Goal: Complete application form: Complete application form

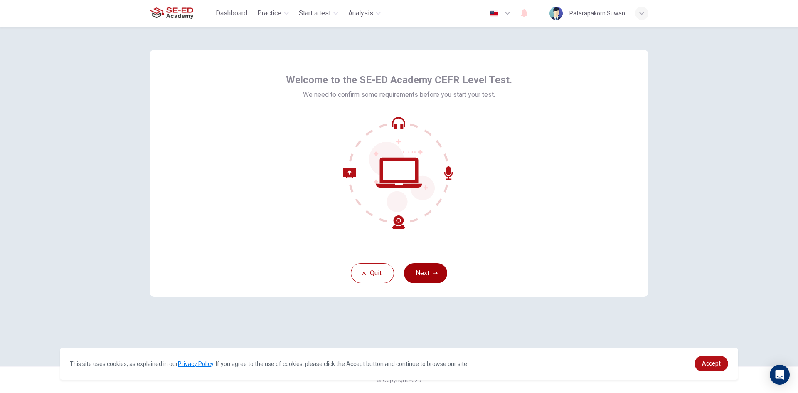
click at [426, 272] on button "Next" at bounding box center [425, 273] width 43 height 20
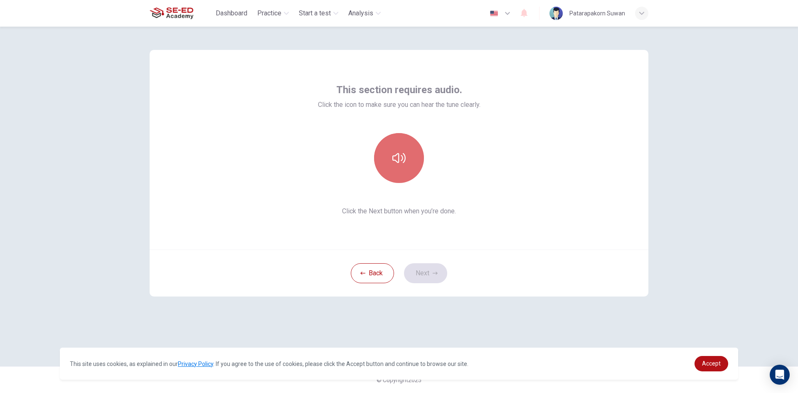
click at [408, 168] on button "button" at bounding box center [399, 158] width 50 height 50
click at [425, 276] on button "Next" at bounding box center [425, 273] width 43 height 20
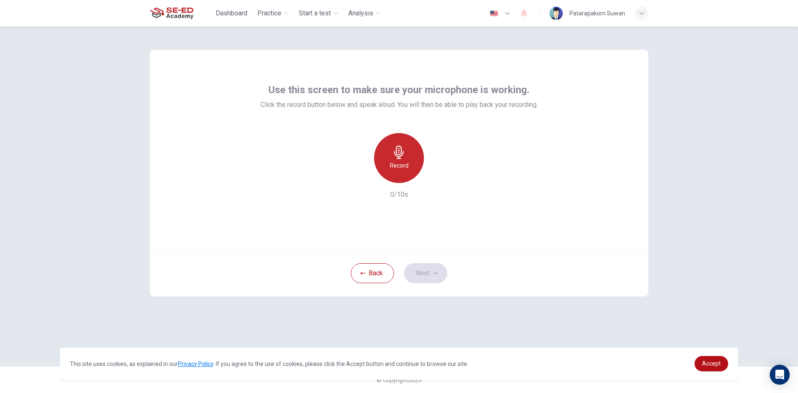
click at [404, 169] on h6 "Record" at bounding box center [399, 165] width 19 height 10
click at [432, 270] on button "Next" at bounding box center [425, 273] width 43 height 20
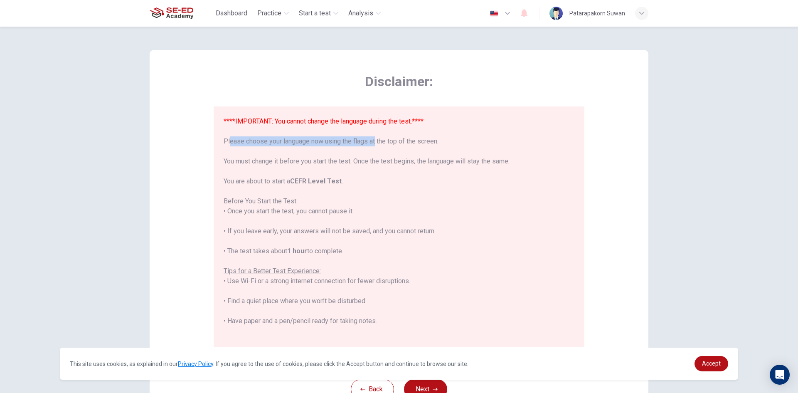
drag, startPoint x: 222, startPoint y: 139, endPoint x: 370, endPoint y: 140, distance: 148.0
click at [370, 140] on div "****IMPORTANT: You cannot change the language during the test.**** Please choos…" at bounding box center [399, 265] width 351 height 299
click at [519, 151] on div "****IMPORTANT: You cannot change the language during the test.**** Please choos…" at bounding box center [399, 265] width 351 height 299
drag, startPoint x: 217, startPoint y: 140, endPoint x: 398, endPoint y: 146, distance: 180.5
click at [398, 146] on div "****IMPORTANT: You cannot change the language during the test.**** Please choos…" at bounding box center [399, 226] width 371 height 241
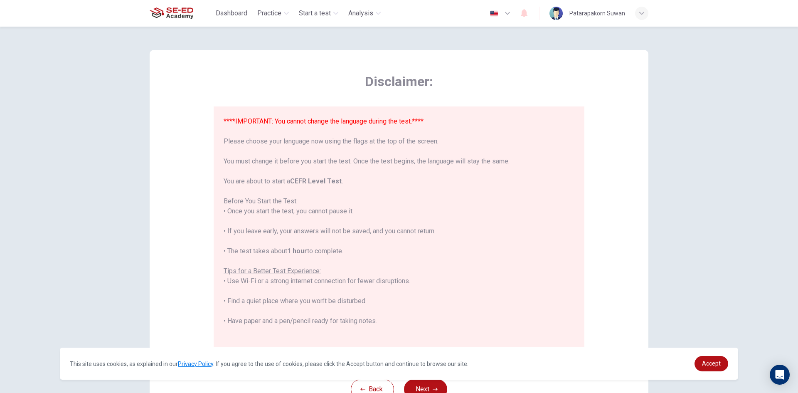
click at [512, 139] on div "****IMPORTANT: You cannot change the language during the test.**** Please choos…" at bounding box center [399, 265] width 351 height 299
click at [496, 11] on img "button" at bounding box center [494, 13] width 10 height 6
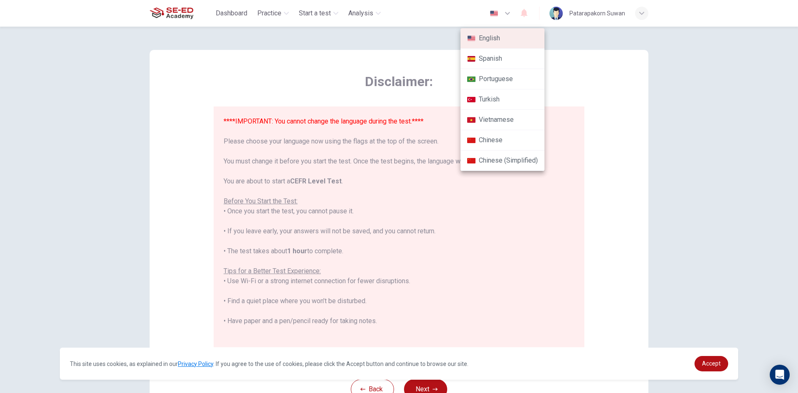
click at [562, 84] on div at bounding box center [399, 196] width 798 height 393
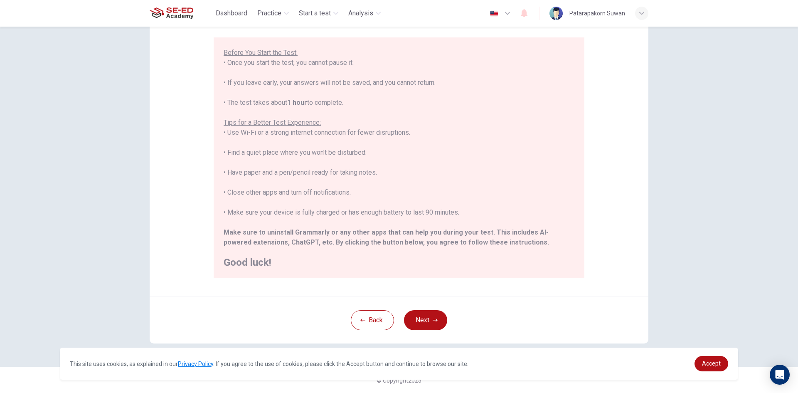
scroll to position [69, 0]
click at [416, 315] on button "Next" at bounding box center [425, 320] width 43 height 20
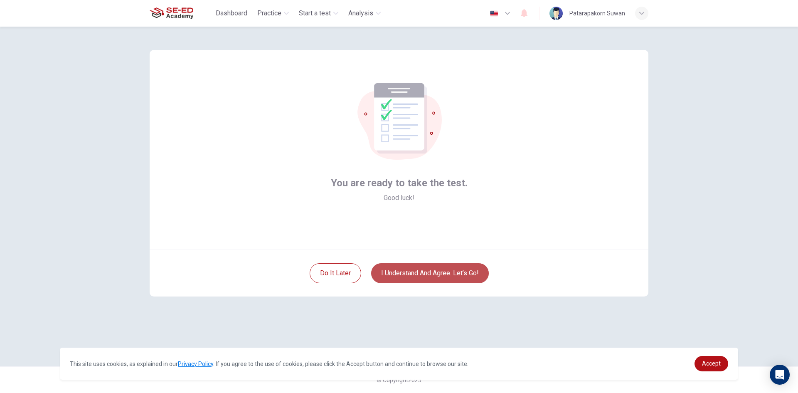
click at [469, 269] on button "I understand and agree. Let’s go!" at bounding box center [430, 273] width 118 height 20
click at [415, 274] on button "I understand and agree. Let’s go!" at bounding box center [430, 273] width 118 height 20
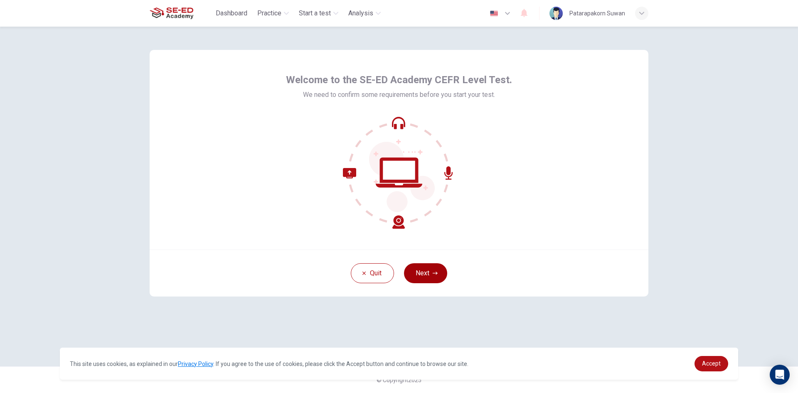
click at [421, 270] on button "Next" at bounding box center [425, 273] width 43 height 20
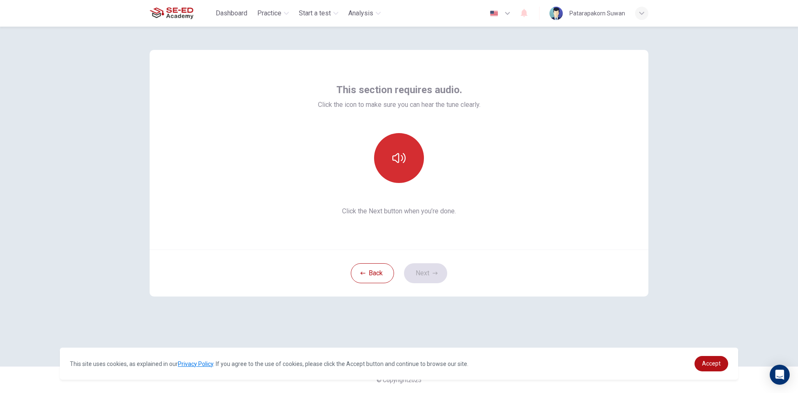
click at [398, 154] on icon "button" at bounding box center [398, 158] width 13 height 10
click at [429, 278] on button "Next" at bounding box center [425, 273] width 43 height 20
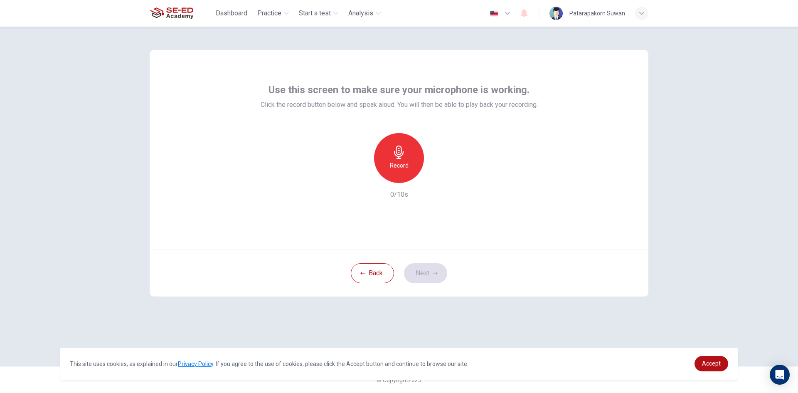
click at [392, 162] on h6 "Record" at bounding box center [399, 165] width 19 height 10
click at [374, 271] on button "Back" at bounding box center [372, 273] width 43 height 20
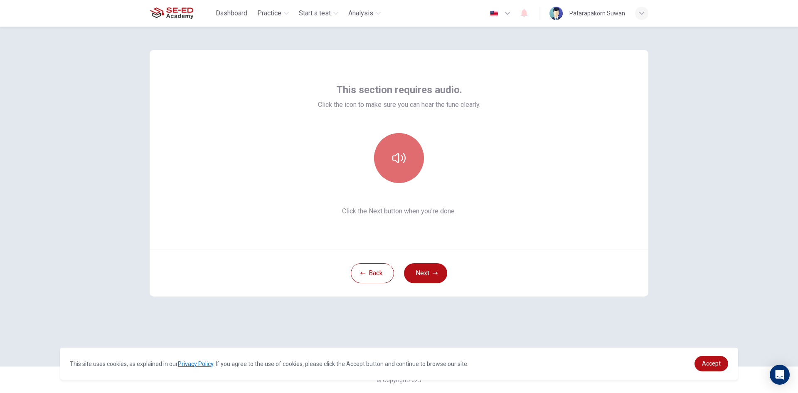
click at [397, 165] on button "button" at bounding box center [399, 158] width 50 height 50
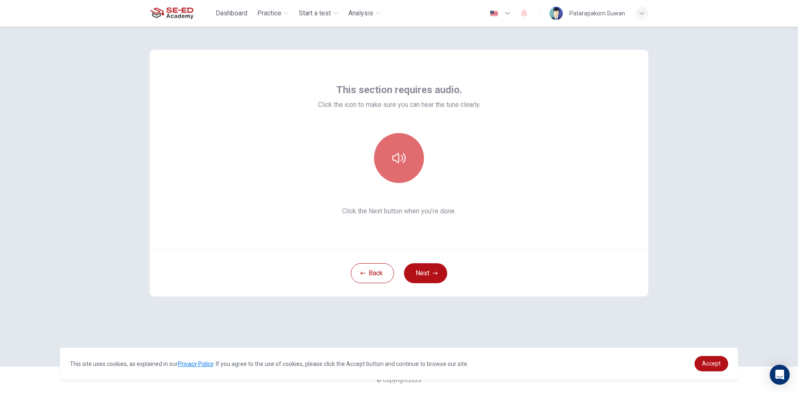
click at [397, 165] on button "button" at bounding box center [399, 158] width 50 height 50
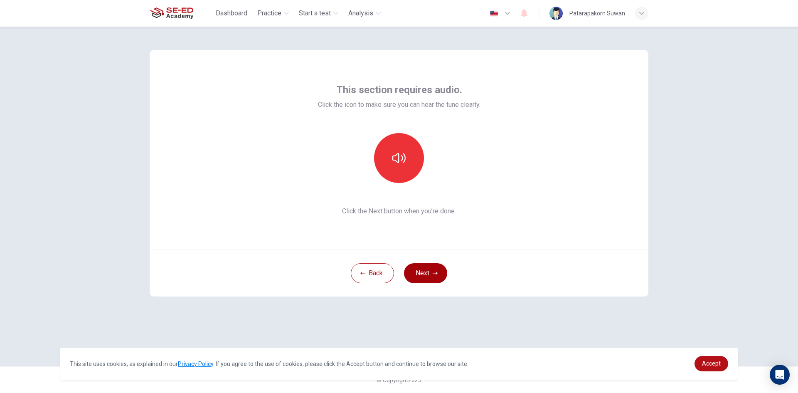
click at [421, 266] on button "Next" at bounding box center [425, 273] width 43 height 20
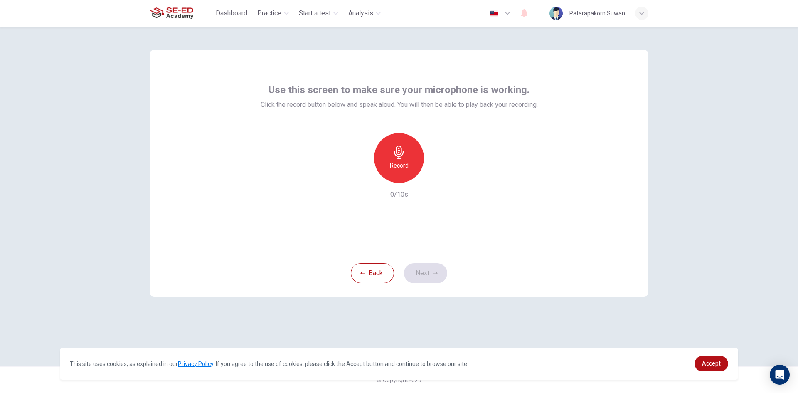
click at [395, 170] on h6 "Record" at bounding box center [399, 165] width 19 height 10
click at [434, 278] on button "Next" at bounding box center [425, 273] width 43 height 20
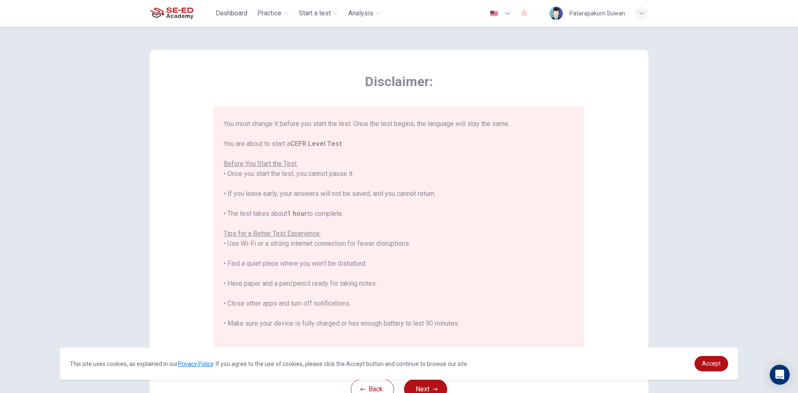
scroll to position [79, 0]
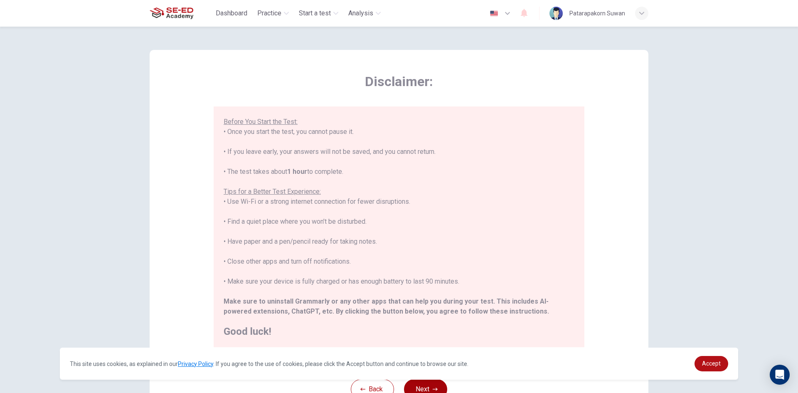
click at [436, 385] on button "Next" at bounding box center [425, 389] width 43 height 20
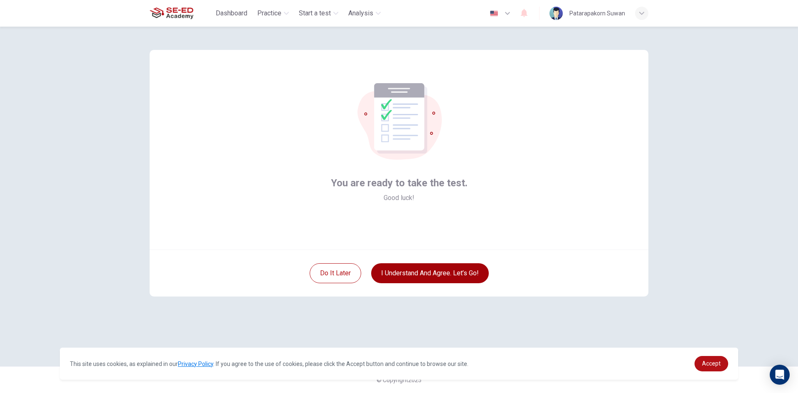
click at [445, 274] on button "I understand and agree. Let’s go!" at bounding box center [430, 273] width 118 height 20
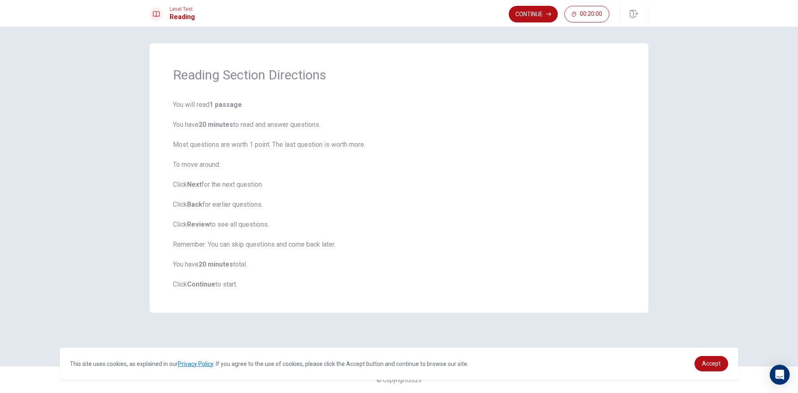
drag, startPoint x: 172, startPoint y: 105, endPoint x: 186, endPoint y: 100, distance: 14.7
click at [186, 100] on div "Reading Section Directions You will read 1 passage . You have 20 minutes to rea…" at bounding box center [399, 177] width 499 height 269
drag, startPoint x: 176, startPoint y: 104, endPoint x: 301, endPoint y: 114, distance: 125.5
click at [231, 109] on span "You will read 1 passage . You have 20 minutes to read and answer questions. Mos…" at bounding box center [399, 195] width 452 height 190
click at [321, 110] on span "You will read 1 passage . You have 20 minutes to read and answer questions. Mos…" at bounding box center [399, 195] width 452 height 190
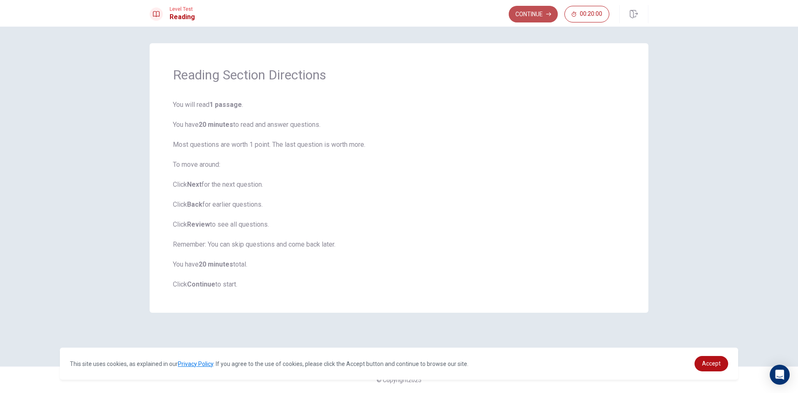
click at [545, 6] on button "Continue" at bounding box center [533, 14] width 49 height 17
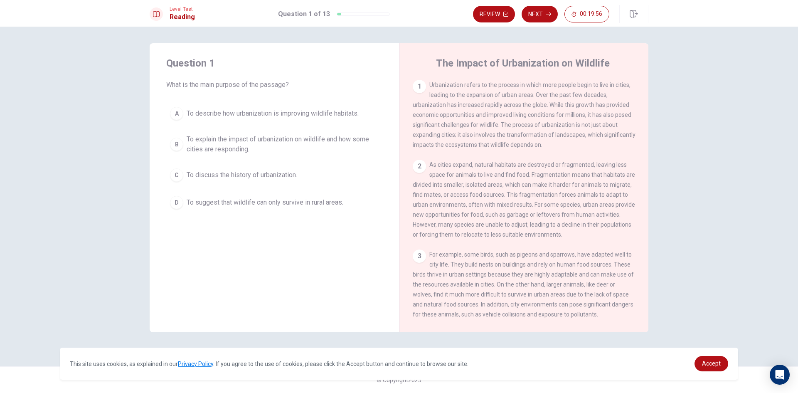
drag, startPoint x: 168, startPoint y: 84, endPoint x: 275, endPoint y: 85, distance: 106.8
click at [274, 85] on span "What is the main purpose of the passage?" at bounding box center [274, 85] width 216 height 10
drag, startPoint x: 277, startPoint y: 85, endPoint x: 283, endPoint y: 85, distance: 5.8
click at [283, 85] on span "What is the main purpose of the passage?" at bounding box center [274, 85] width 216 height 10
drag, startPoint x: 166, startPoint y: 85, endPoint x: 236, endPoint y: 86, distance: 69.8
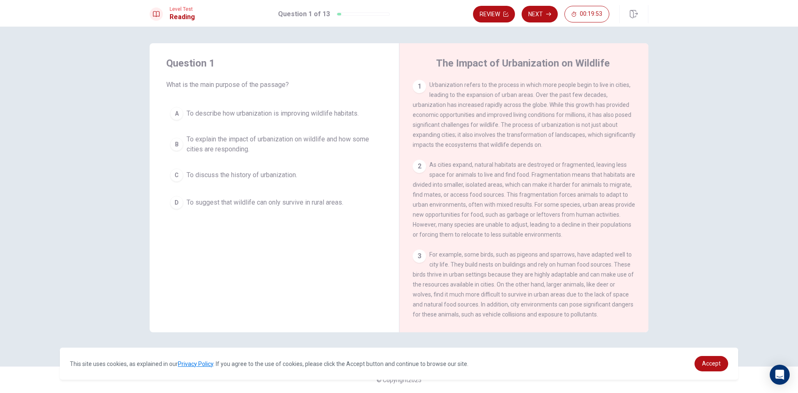
click at [236, 86] on div "Question 1 What is the main purpose of the passage? A To describe how urbanizat…" at bounding box center [274, 134] width 249 height 183
drag, startPoint x: 206, startPoint y: 81, endPoint x: 252, endPoint y: 86, distance: 46.4
click at [252, 86] on span "What is the main purpose of the passage?" at bounding box center [274, 85] width 216 height 10
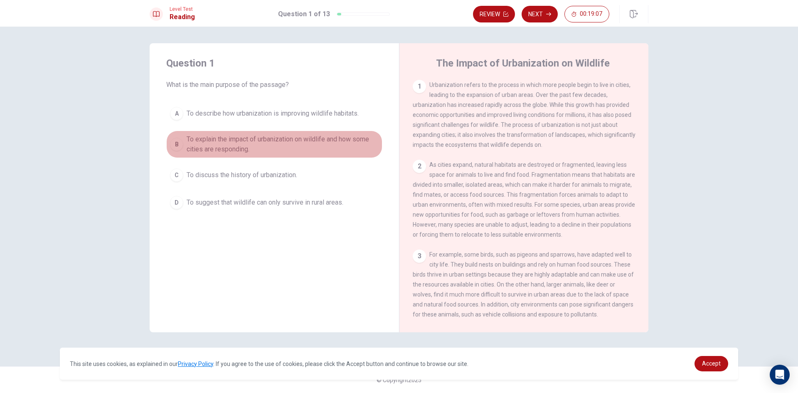
click at [182, 146] on div "B" at bounding box center [176, 144] width 13 height 13
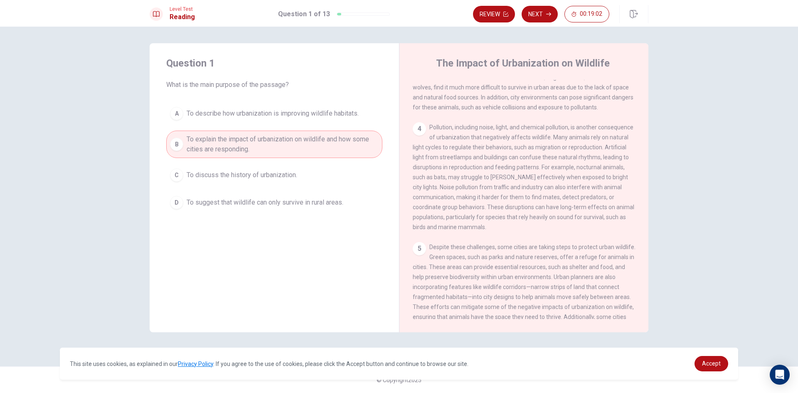
scroll to position [208, 0]
click at [538, 12] on button "Next" at bounding box center [540, 14] width 36 height 17
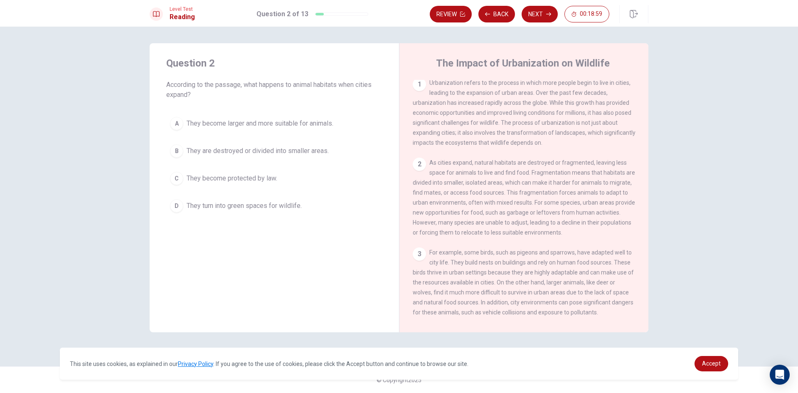
scroll to position [0, 0]
drag, startPoint x: 166, startPoint y: 82, endPoint x: 182, endPoint y: 87, distance: 17.1
click at [182, 87] on div "Question 2 According to the passage, what happens to animal habitats when citie…" at bounding box center [274, 136] width 249 height 186
drag, startPoint x: 167, startPoint y: 84, endPoint x: 234, endPoint y: 89, distance: 67.1
click at [234, 89] on span "According to the passage, what happens to animal habitats when cities expand?" at bounding box center [274, 90] width 216 height 20
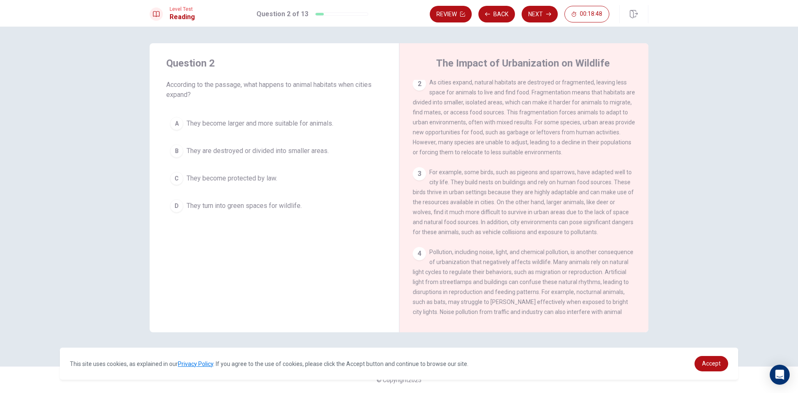
scroll to position [83, 0]
drag, startPoint x: 456, startPoint y: 142, endPoint x: 482, endPoint y: 156, distance: 30.1
click at [482, 156] on div "2 As cities expand, natural habitats are destroyed or fragmented, leaving less …" at bounding box center [524, 116] width 223 height 80
drag, startPoint x: 482, startPoint y: 155, endPoint x: 507, endPoint y: 163, distance: 25.8
click at [506, 163] on div "1 Urbanization refers to the process in which more people begin to live in citi…" at bounding box center [530, 199] width 234 height 239
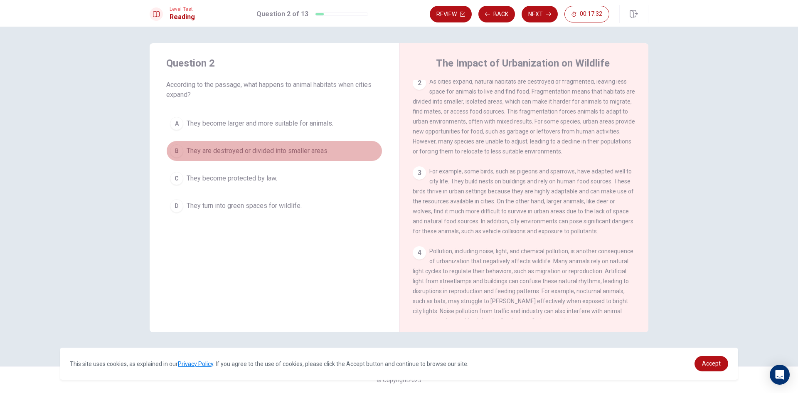
click at [182, 155] on div "B" at bounding box center [176, 150] width 13 height 13
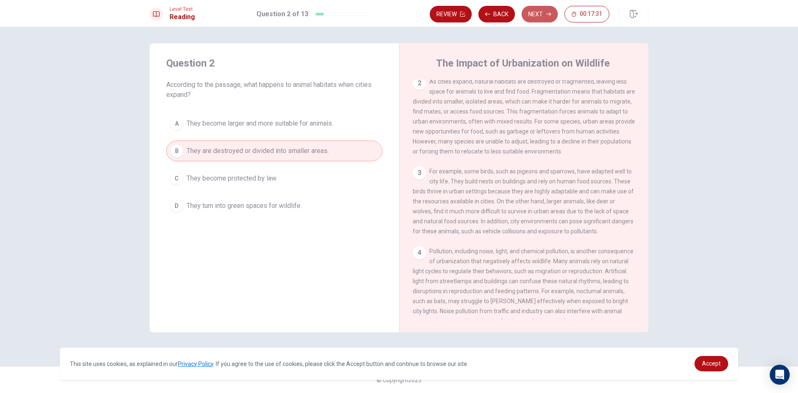
click at [530, 12] on button "Next" at bounding box center [540, 14] width 36 height 17
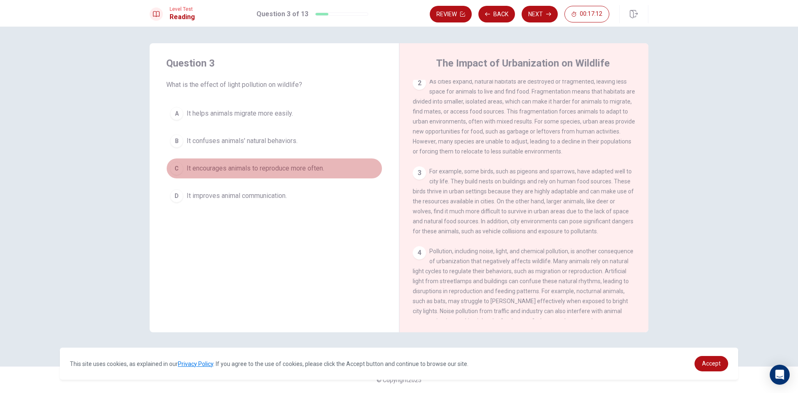
drag, startPoint x: 181, startPoint y: 170, endPoint x: 234, endPoint y: 177, distance: 53.7
click at [182, 170] on div "C" at bounding box center [176, 168] width 13 height 13
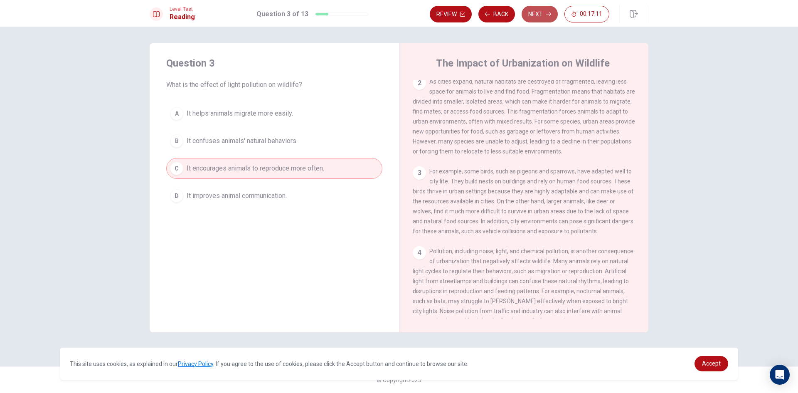
click at [538, 18] on button "Next" at bounding box center [540, 14] width 36 height 17
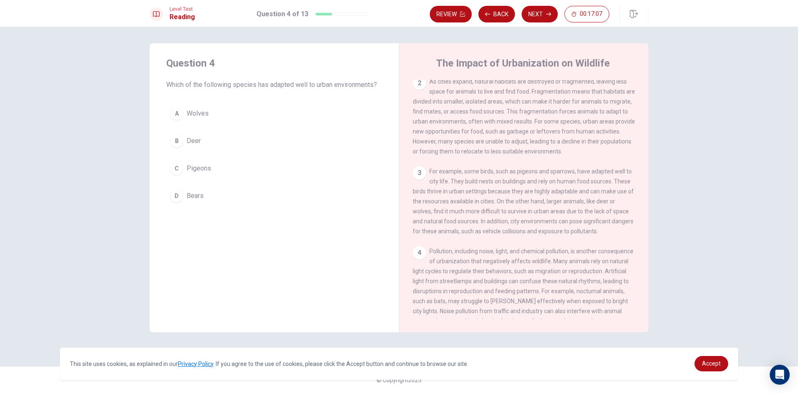
drag, startPoint x: 170, startPoint y: 84, endPoint x: 221, endPoint y: 84, distance: 51.5
click at [221, 84] on span "Which of the following species has adapted well to urban environments?" at bounding box center [274, 85] width 216 height 10
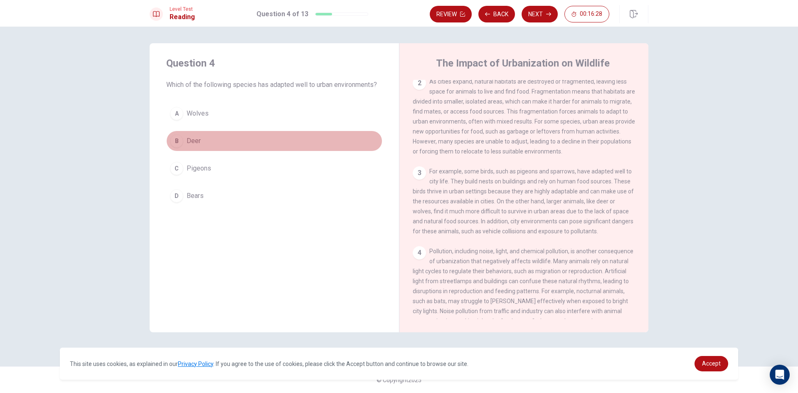
click at [182, 142] on div "B" at bounding box center [176, 140] width 13 height 13
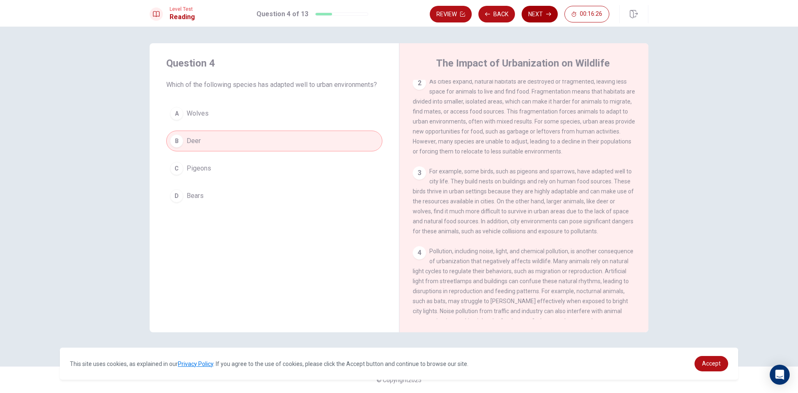
click at [550, 17] on button "Next" at bounding box center [540, 14] width 36 height 17
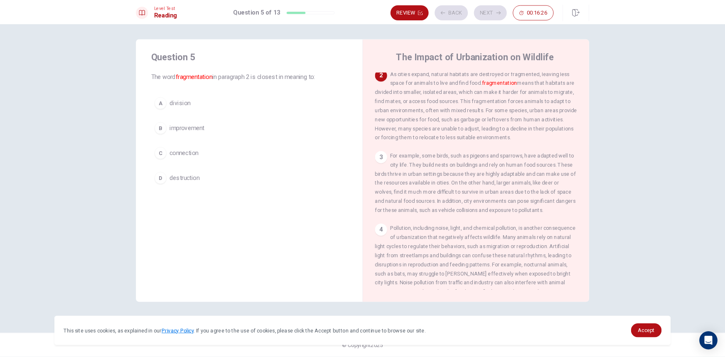
scroll to position [83, 0]
drag, startPoint x: 169, startPoint y: 84, endPoint x: 234, endPoint y: 89, distance: 65.5
click at [234, 89] on span "The word fragmentation in paragraph 2 is closest in meaning to:" at bounding box center [274, 85] width 216 height 10
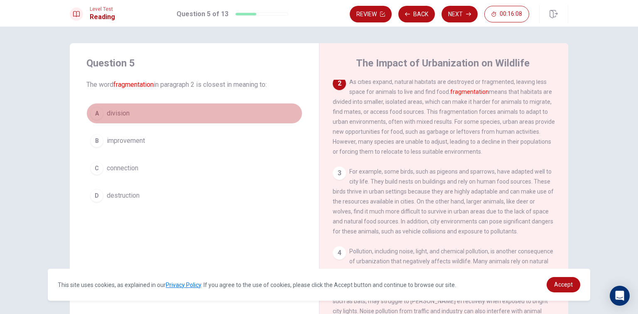
click at [96, 118] on div "A" at bounding box center [96, 113] width 13 height 13
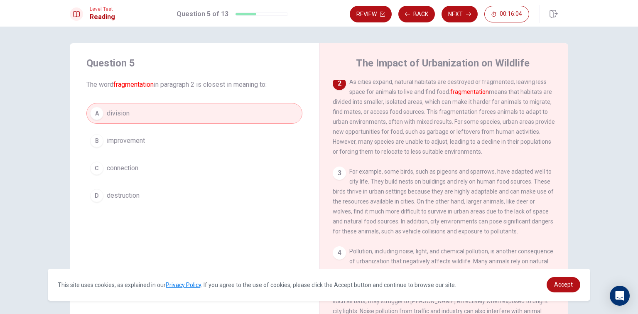
click at [110, 138] on span "improvement" at bounding box center [126, 141] width 38 height 10
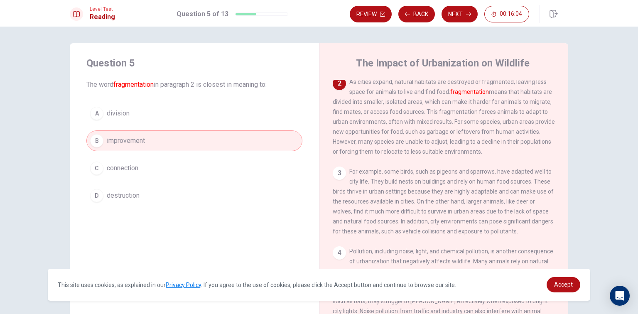
click at [110, 170] on span "connection" at bounding box center [123, 168] width 32 height 10
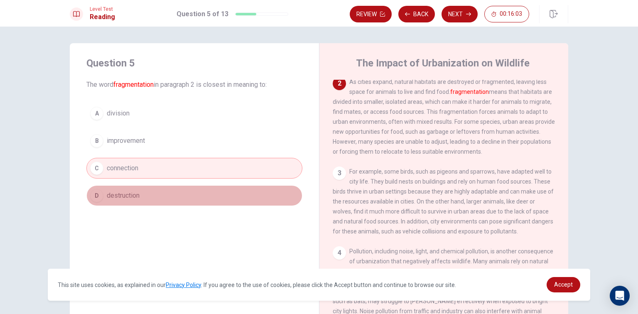
click at [108, 191] on span "destruction" at bounding box center [123, 196] width 33 height 10
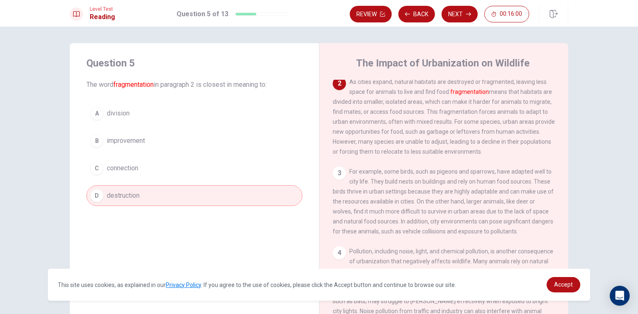
click at [116, 110] on span "division" at bounding box center [118, 113] width 23 height 10
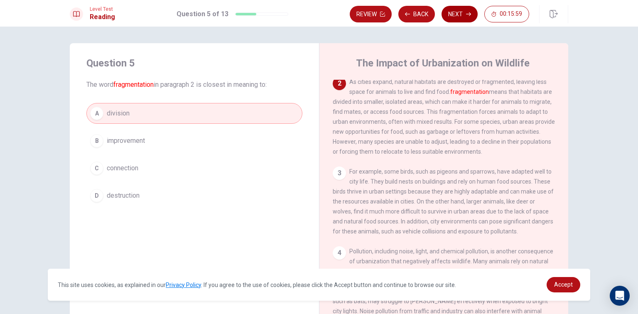
click at [461, 12] on button "Next" at bounding box center [460, 14] width 36 height 17
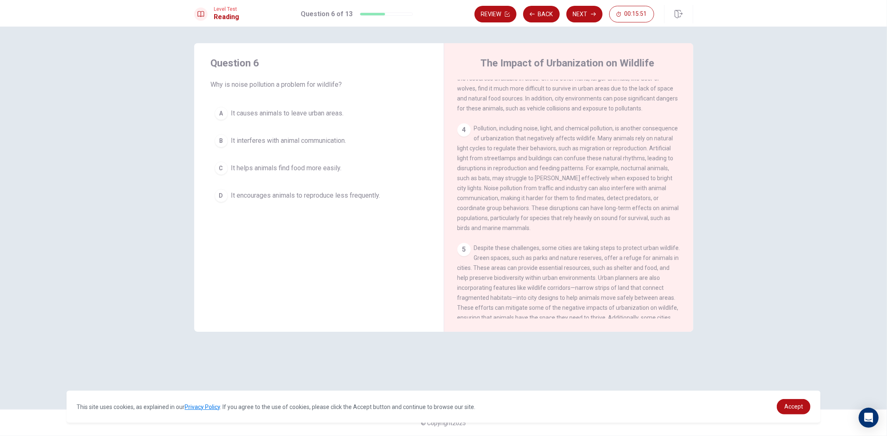
scroll to position [239, 0]
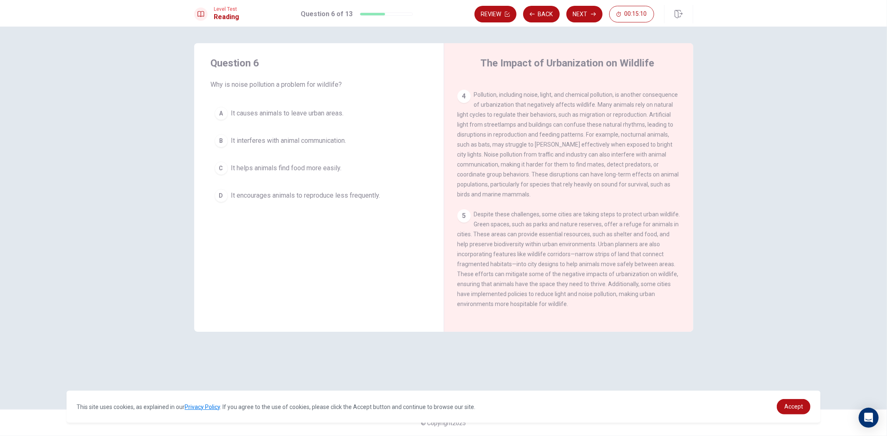
click at [229, 132] on button "B It interferes with animal communication." at bounding box center [319, 141] width 216 height 21
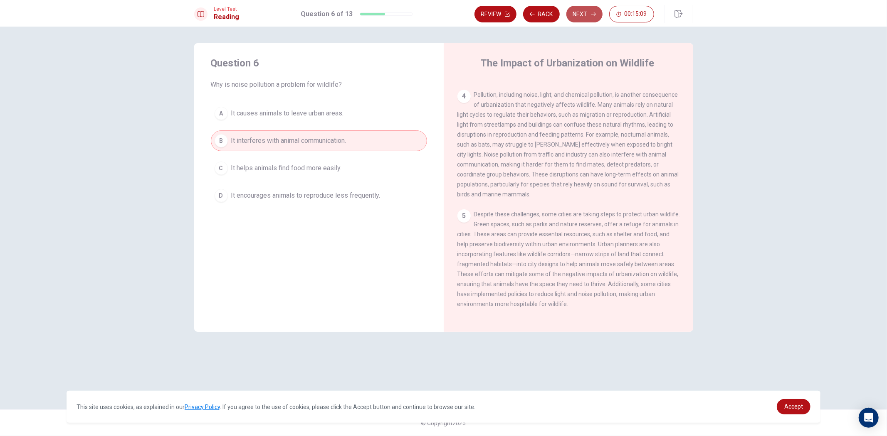
click at [591, 21] on button "Next" at bounding box center [584, 14] width 36 height 17
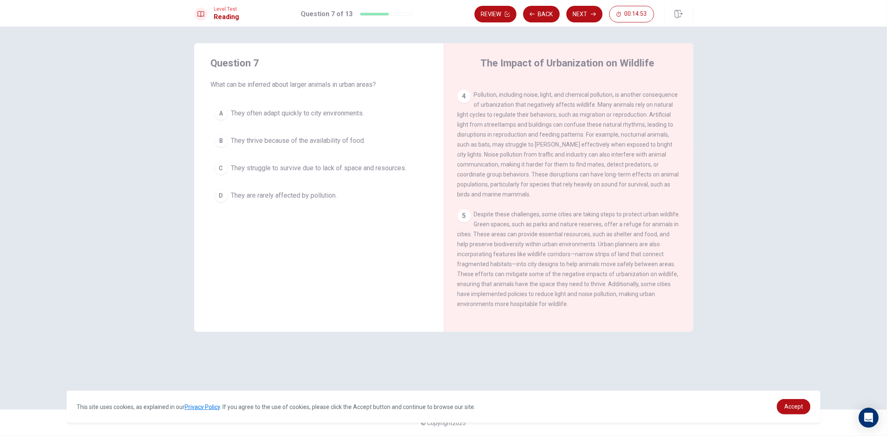
click at [226, 195] on div "D" at bounding box center [220, 195] width 13 height 13
click at [583, 17] on button "Next" at bounding box center [584, 14] width 36 height 17
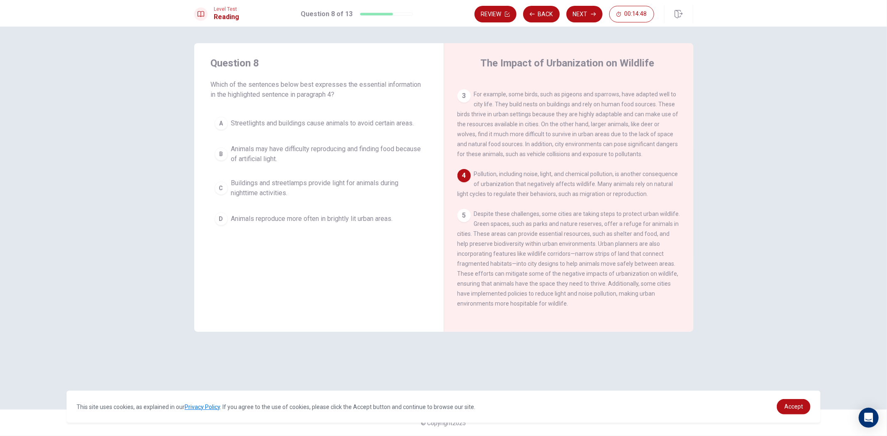
drag, startPoint x: 211, startPoint y: 79, endPoint x: 277, endPoint y: 83, distance: 66.6
click at [276, 82] on div "Question 8 Which of the sentences below best expresses the essential informatio…" at bounding box center [319, 78] width 216 height 43
click at [317, 85] on span "Which of the sentences below best expresses the essential information in the hi…" at bounding box center [319, 90] width 216 height 20
drag, startPoint x: 210, startPoint y: 82, endPoint x: 328, endPoint y: 84, distance: 117.6
click at [327, 84] on div "Question 8 Which of the sentences below best expresses the essential informatio…" at bounding box center [318, 142] width 249 height 199
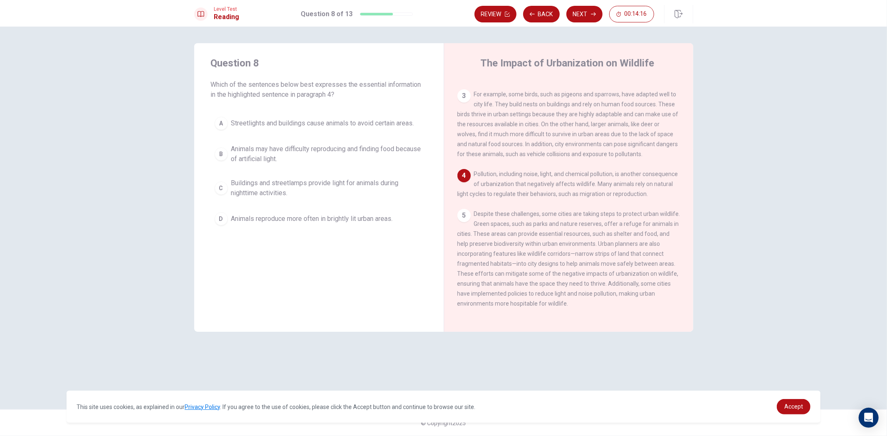
click at [215, 152] on div "B" at bounding box center [220, 154] width 13 height 13
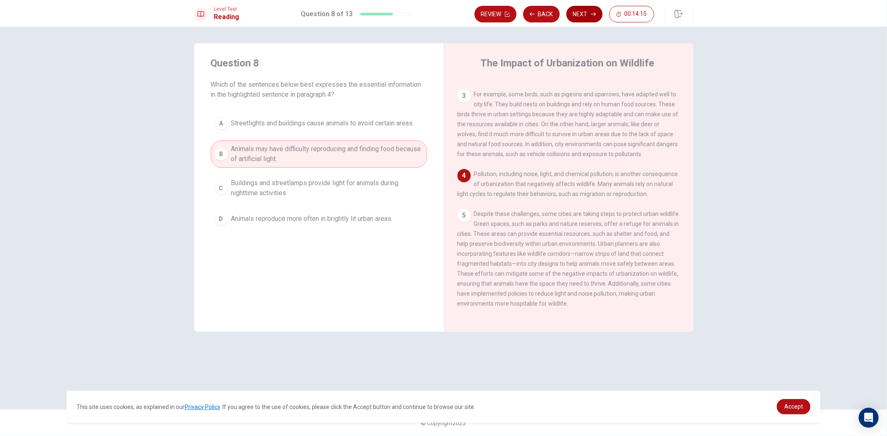
click at [582, 8] on button "Next" at bounding box center [584, 14] width 36 height 17
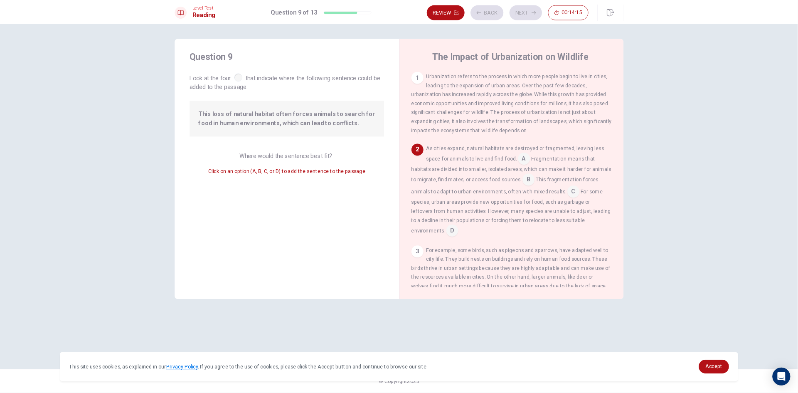
scroll to position [27, 0]
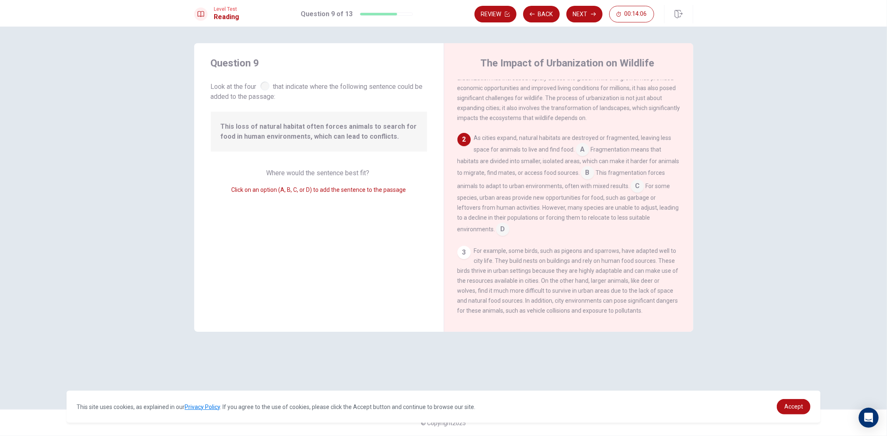
drag, startPoint x: 209, startPoint y: 81, endPoint x: 271, endPoint y: 91, distance: 62.6
click at [267, 91] on div "Question 9 Look at the four that indicate where the following sentence could be…" at bounding box center [318, 187] width 249 height 289
click at [594, 171] on input at bounding box center [587, 173] width 13 height 13
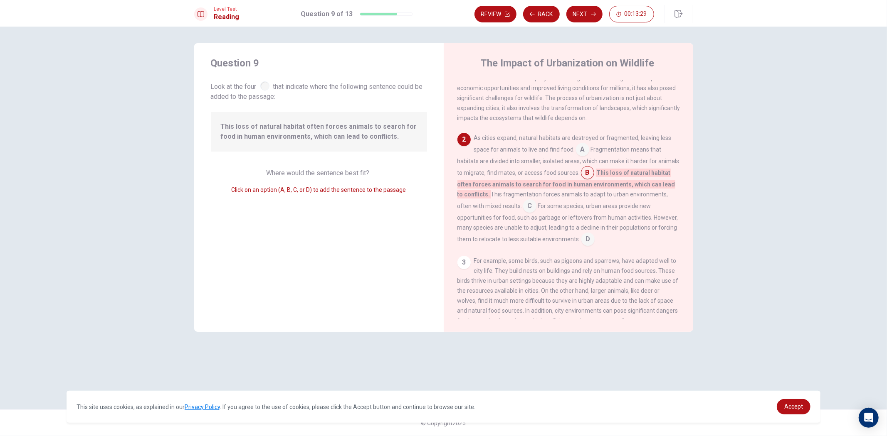
click at [536, 212] on input at bounding box center [529, 206] width 13 height 13
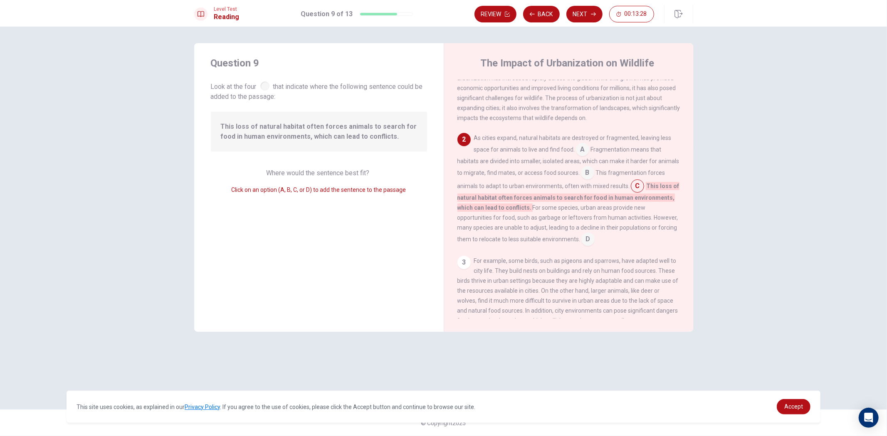
click at [594, 172] on input at bounding box center [587, 173] width 13 height 13
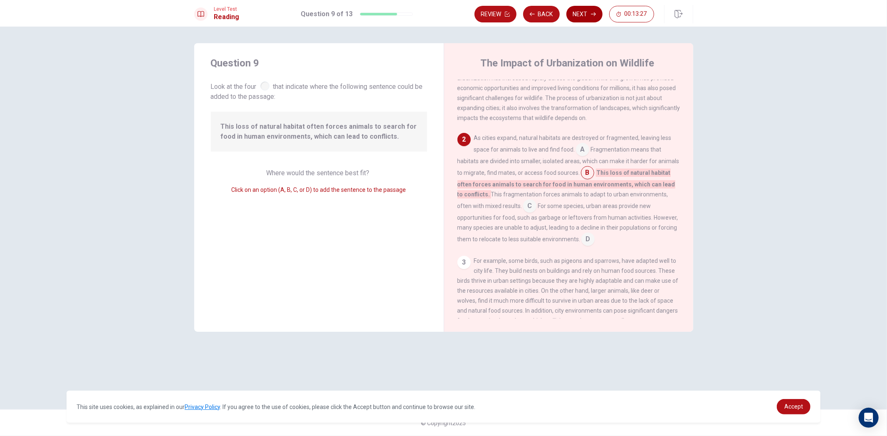
click at [591, 15] on icon "button" at bounding box center [593, 14] width 5 height 5
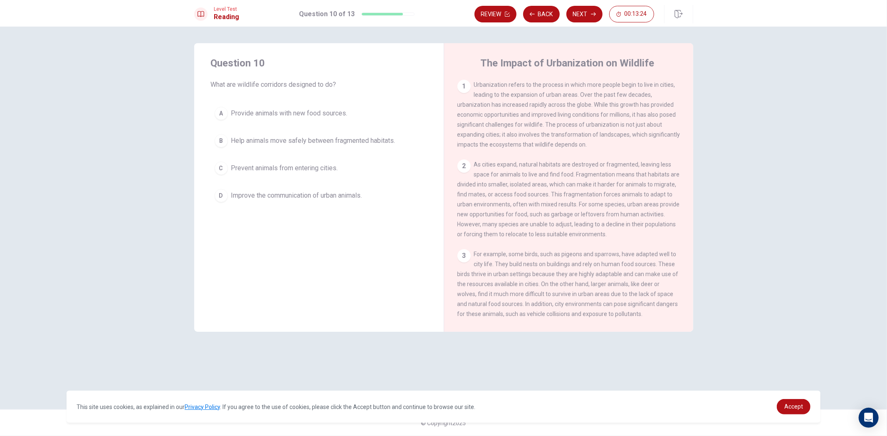
drag, startPoint x: 214, startPoint y: 84, endPoint x: 231, endPoint y: 82, distance: 16.7
click at [231, 82] on span "What are wildlife corridors designed to do?" at bounding box center [319, 85] width 216 height 10
click at [218, 139] on div "B" at bounding box center [220, 140] width 13 height 13
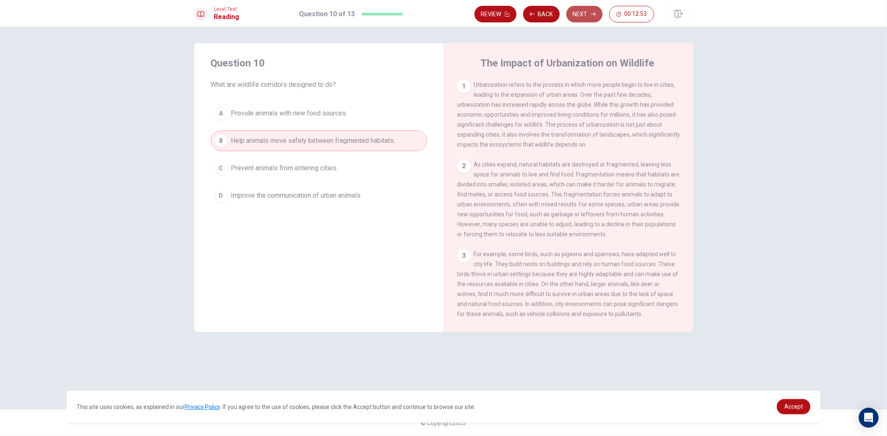
click at [576, 8] on button "Next" at bounding box center [584, 14] width 36 height 17
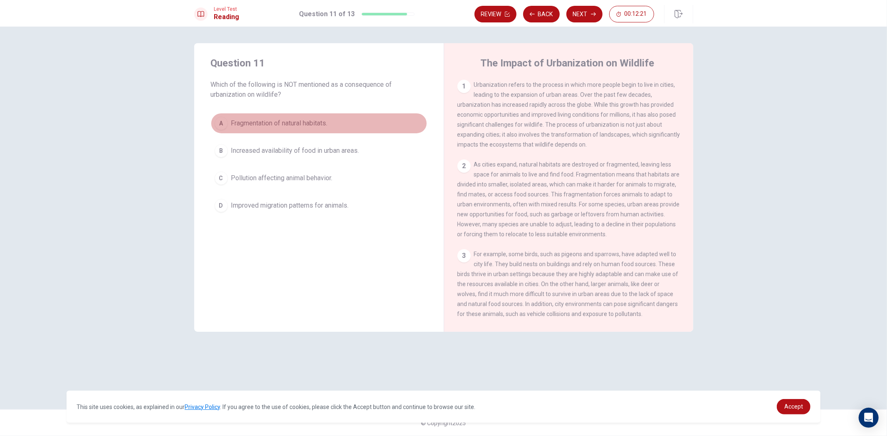
click at [224, 121] on div "A" at bounding box center [220, 123] width 13 height 13
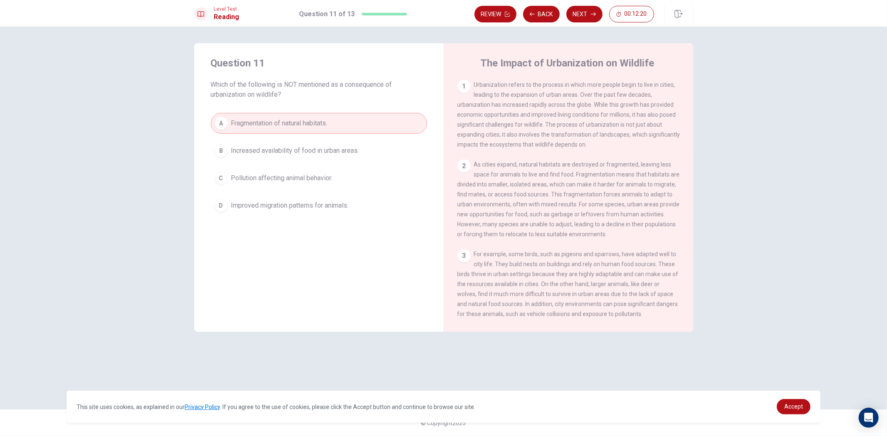
click at [576, 17] on button "Next" at bounding box center [584, 14] width 36 height 17
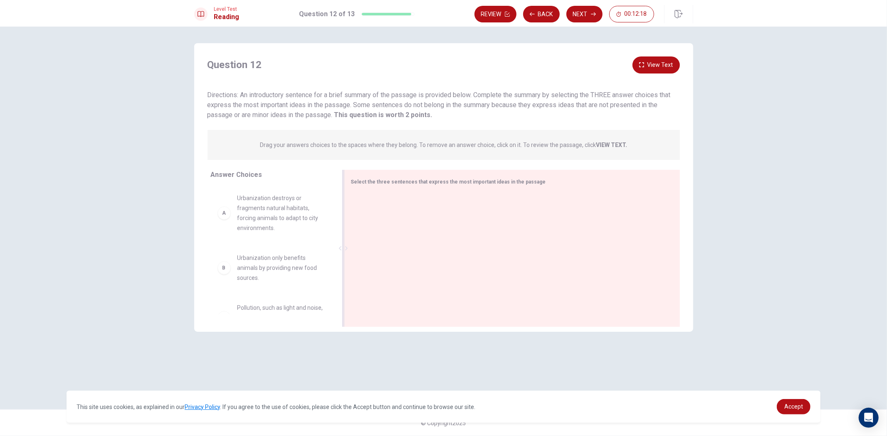
drag, startPoint x: 498, startPoint y: 204, endPoint x: 484, endPoint y: 183, distance: 25.1
click at [498, 203] on div at bounding box center [508, 249] width 315 height 111
click at [483, 181] on span "Select the three sentences that express the most important ideas in the passage" at bounding box center [448, 182] width 195 height 6
click at [449, 175] on div "Select the three sentences that express the most important ideas in the passage" at bounding box center [512, 248] width 336 height 157
drag, startPoint x: 447, startPoint y: 175, endPoint x: 443, endPoint y: 177, distance: 4.5
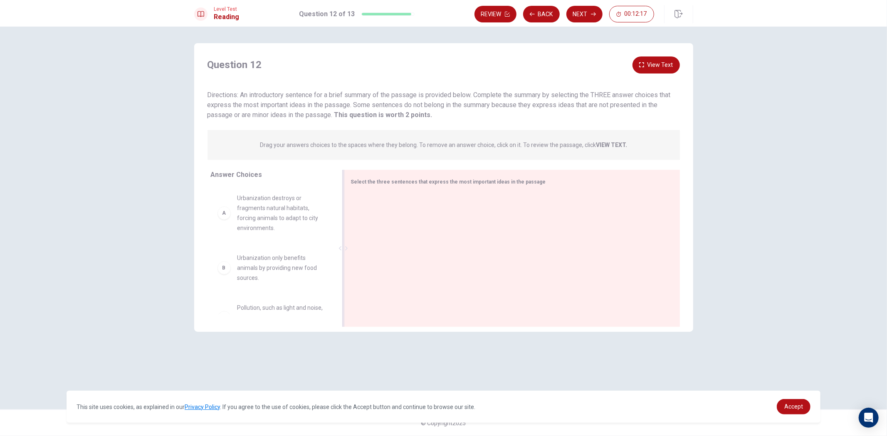
click at [447, 177] on div "Select the three sentences that express the most important ideas in the passage" at bounding box center [512, 248] width 336 height 157
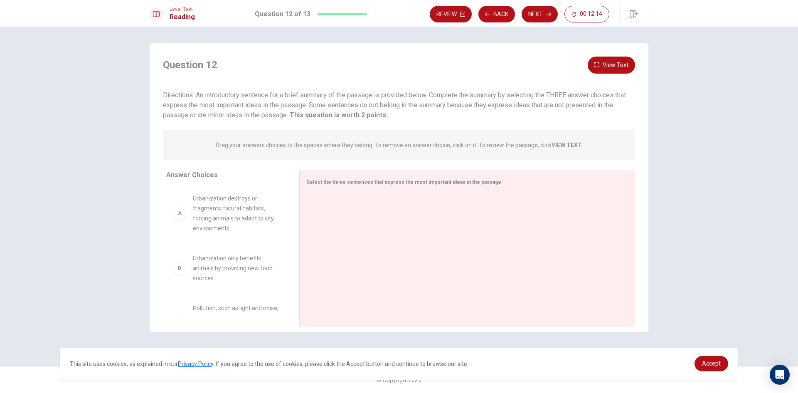
drag, startPoint x: 167, startPoint y: 93, endPoint x: 201, endPoint y: 96, distance: 33.8
click at [201, 96] on div "Question 12 View Text Directions: An introductory sentence for a brief summary …" at bounding box center [399, 89] width 499 height 64
drag, startPoint x: 250, startPoint y: 93, endPoint x: 431, endPoint y: 114, distance: 182.0
click at [431, 114] on div "Directions: An introductory sentence for a brief summary of the passage is prov…" at bounding box center [399, 105] width 472 height 30
drag, startPoint x: 272, startPoint y: 120, endPoint x: 392, endPoint y: 115, distance: 120.2
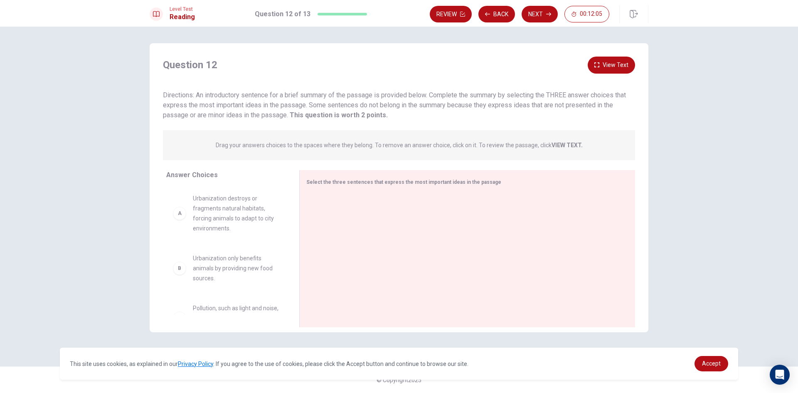
click at [389, 115] on div "Question 12 View Text Directions: An introductory sentence for a brief summary …" at bounding box center [399, 194] width 499 height 275
click at [179, 219] on div "A" at bounding box center [179, 213] width 13 height 13
click at [180, 213] on div "A" at bounding box center [179, 213] width 13 height 13
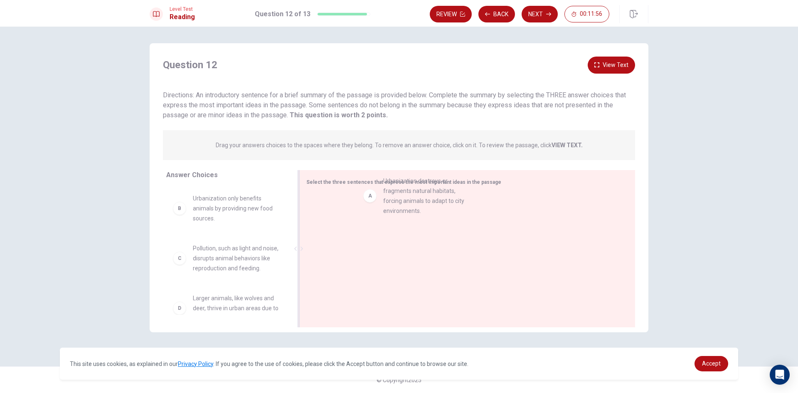
drag, startPoint x: 180, startPoint y: 213, endPoint x: 376, endPoint y: 195, distance: 197.0
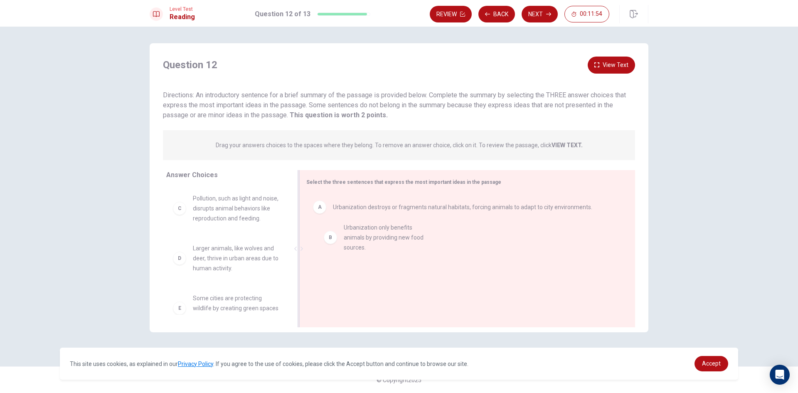
drag, startPoint x: 211, startPoint y: 215, endPoint x: 369, endPoint y: 246, distance: 161.8
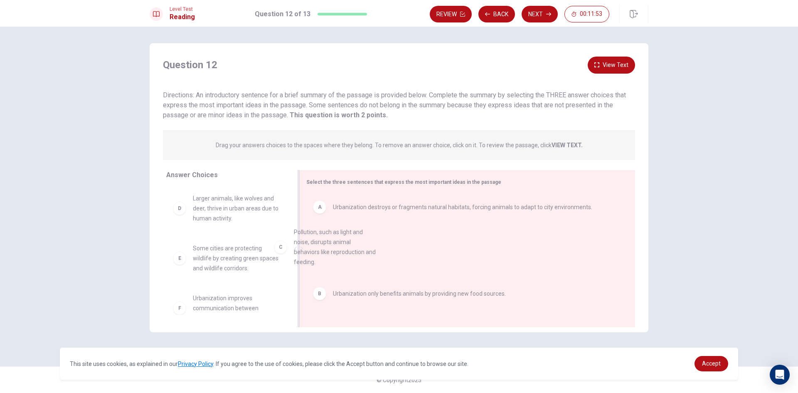
drag, startPoint x: 225, startPoint y: 220, endPoint x: 368, endPoint y: 273, distance: 152.2
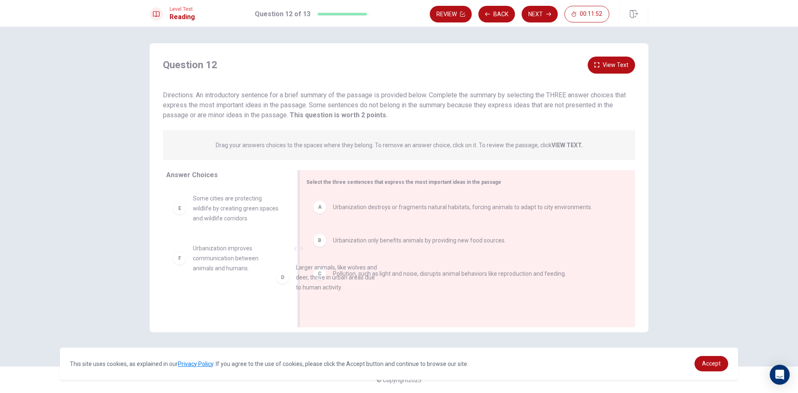
drag, startPoint x: 307, startPoint y: 254, endPoint x: 368, endPoint y: 296, distance: 74.0
drag, startPoint x: 259, startPoint y: 249, endPoint x: 325, endPoint y: 292, distance: 78.7
click at [325, 292] on div "Answer Choices D Larger animals, like wolves and deer, thrive in urban areas du…" at bounding box center [399, 250] width 499 height 161
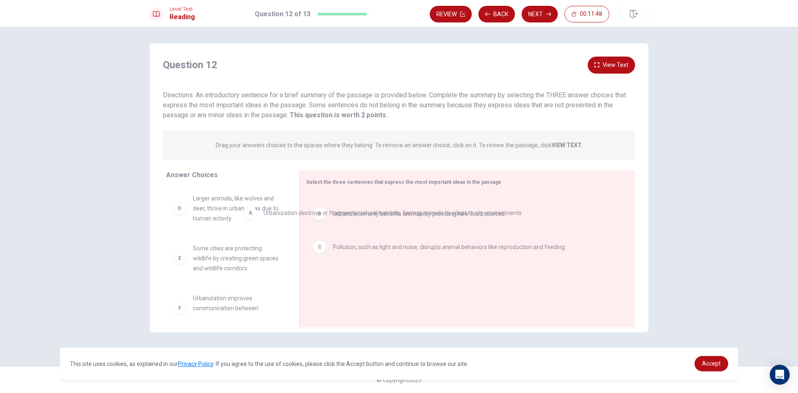
drag, startPoint x: 324, startPoint y: 211, endPoint x: 257, endPoint y: 217, distance: 67.6
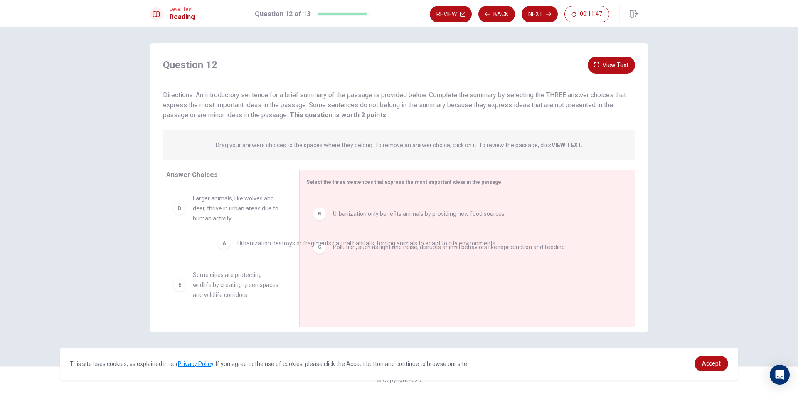
drag, startPoint x: 322, startPoint y: 216, endPoint x: 172, endPoint y: 284, distance: 164.8
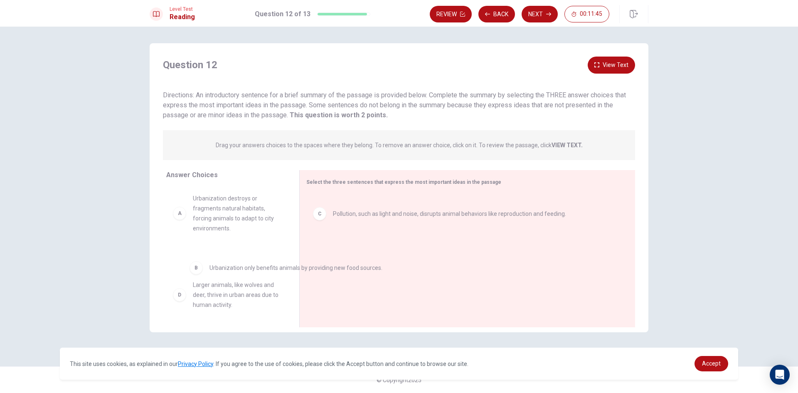
drag, startPoint x: 321, startPoint y: 210, endPoint x: 192, endPoint y: 277, distance: 145.2
drag, startPoint x: 319, startPoint y: 210, endPoint x: 177, endPoint y: 271, distance: 153.8
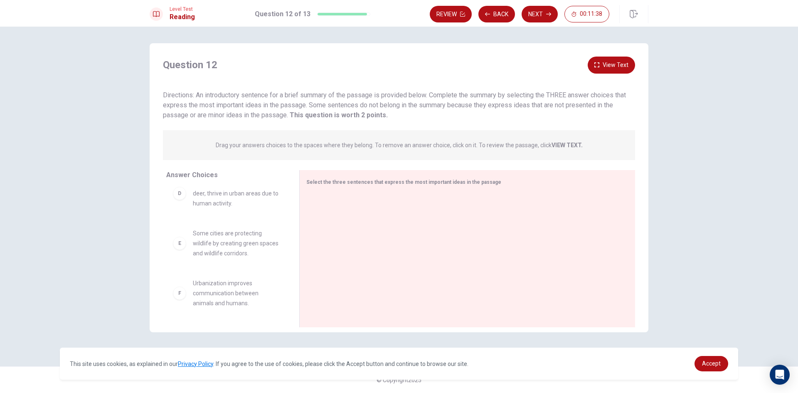
scroll to position [185, 0]
drag, startPoint x: 212, startPoint y: 252, endPoint x: 389, endPoint y: 212, distance: 180.9
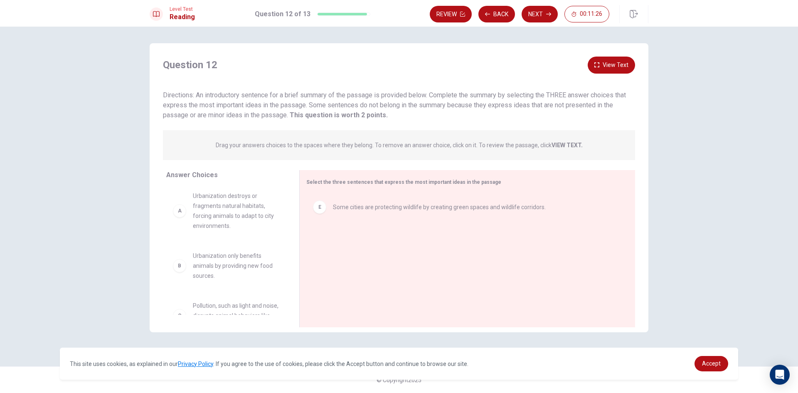
scroll to position [0, 0]
drag, startPoint x: 268, startPoint y: 214, endPoint x: 357, endPoint y: 242, distance: 93.1
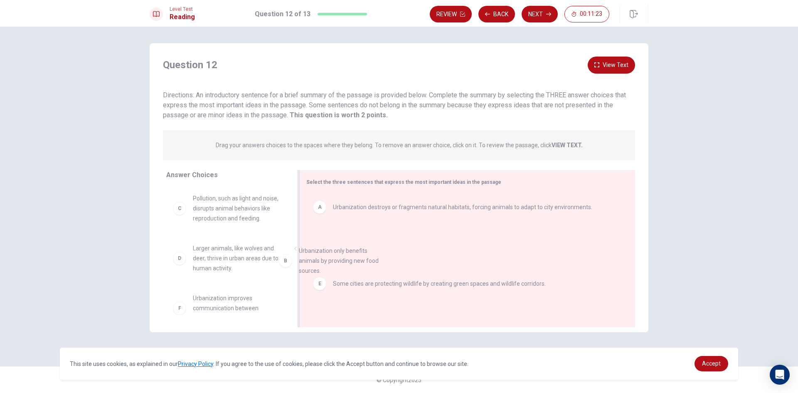
drag, startPoint x: 331, startPoint y: 259, endPoint x: 350, endPoint y: 282, distance: 30.4
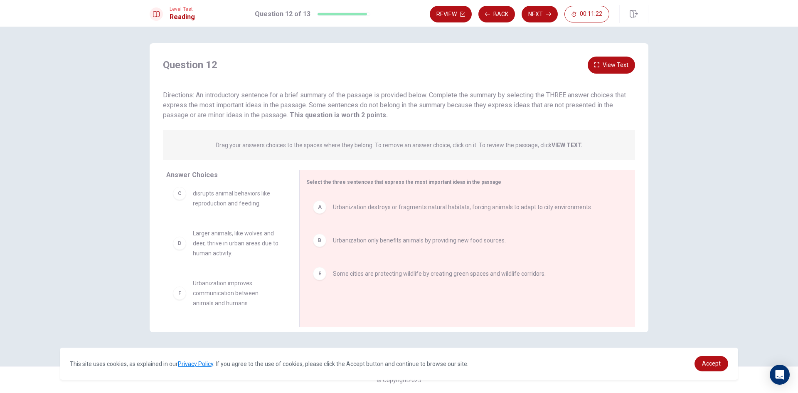
scroll to position [25, 0]
drag, startPoint x: 325, startPoint y: 257, endPoint x: 325, endPoint y: 232, distance: 24.9
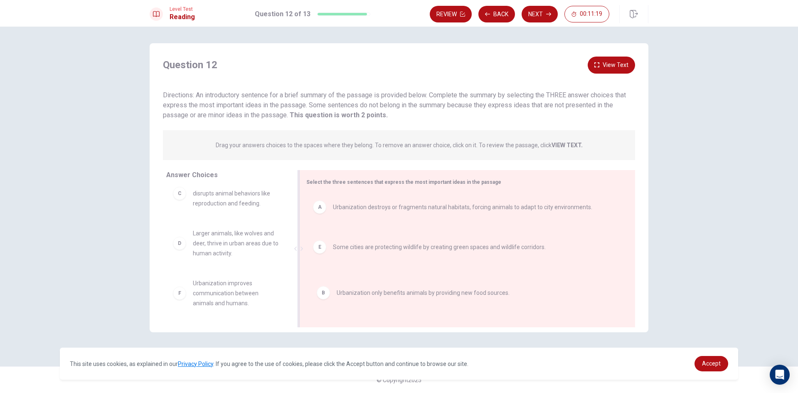
drag, startPoint x: 320, startPoint y: 245, endPoint x: 320, endPoint y: 304, distance: 59.0
drag, startPoint x: 321, startPoint y: 246, endPoint x: 320, endPoint y: 298, distance: 52.8
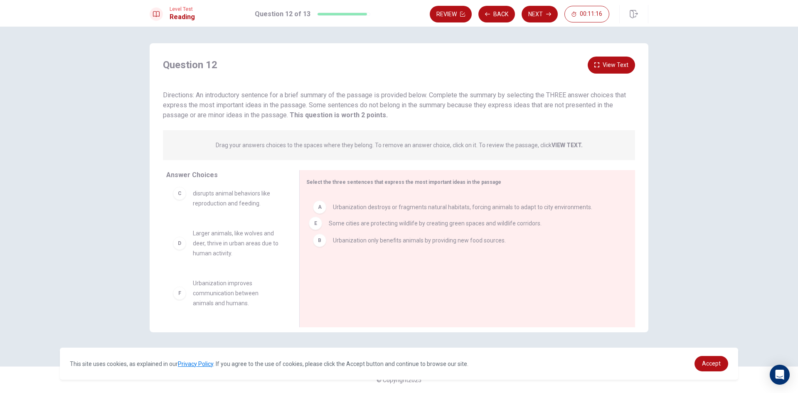
drag, startPoint x: 320, startPoint y: 281, endPoint x: 318, endPoint y: 228, distance: 53.3
drag, startPoint x: 319, startPoint y: 182, endPoint x: 434, endPoint y: 187, distance: 115.6
click at [429, 186] on div "Select the three sentences that express the most important ideas in the passage" at bounding box center [462, 182] width 312 height 10
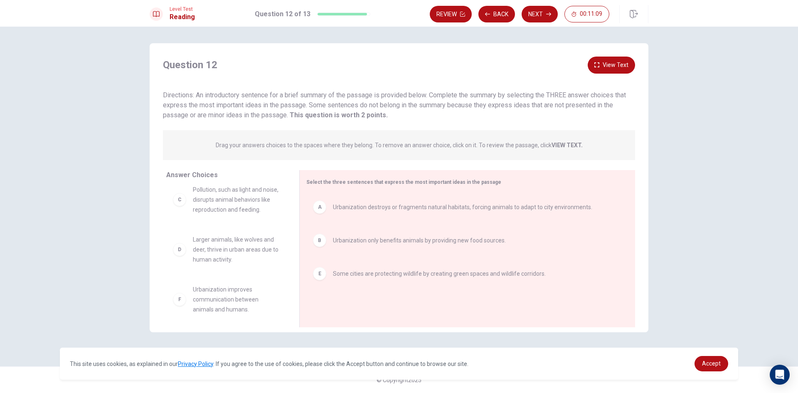
scroll to position [0, 0]
click at [550, 22] on button "Next" at bounding box center [540, 14] width 36 height 17
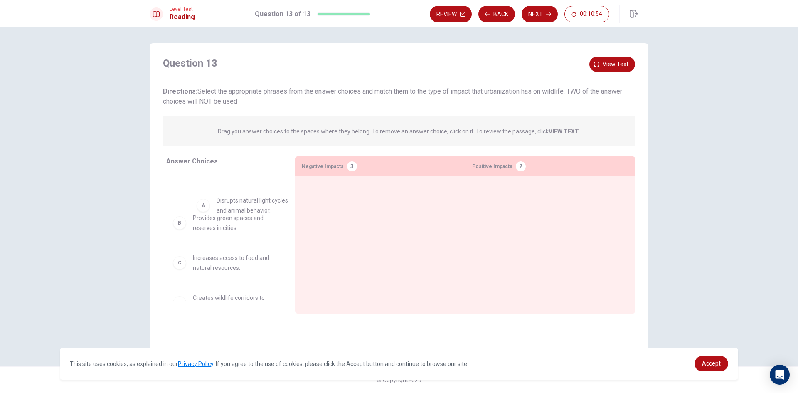
drag, startPoint x: 194, startPoint y: 187, endPoint x: 364, endPoint y: 240, distance: 177.6
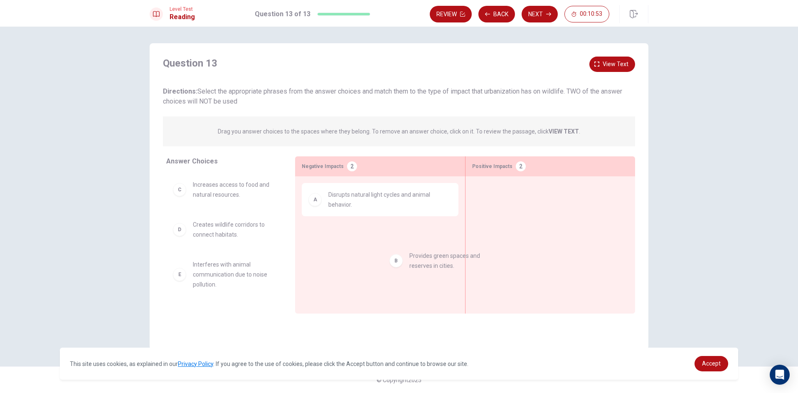
drag, startPoint x: 218, startPoint y: 201, endPoint x: 419, endPoint y: 269, distance: 212.1
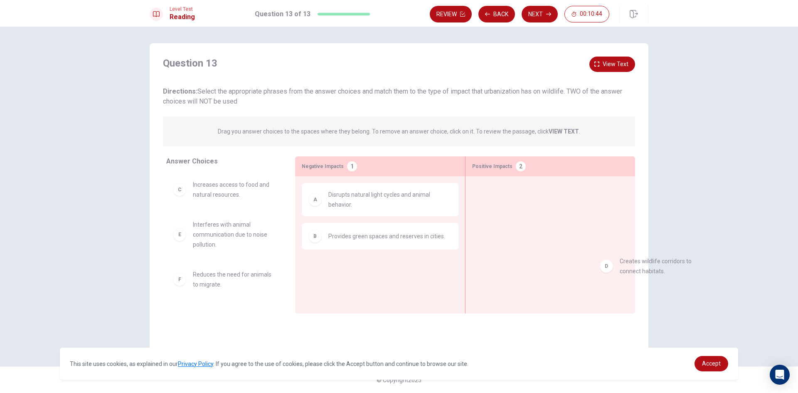
drag, startPoint x: 186, startPoint y: 239, endPoint x: 587, endPoint y: 261, distance: 401.7
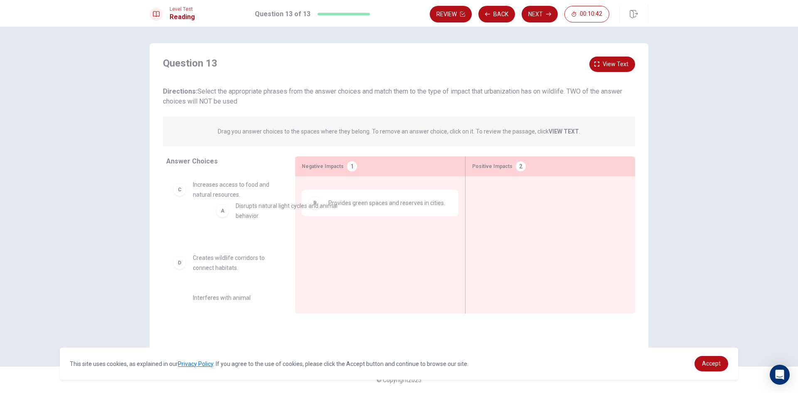
drag, startPoint x: 320, startPoint y: 207, endPoint x: 227, endPoint y: 219, distance: 93.9
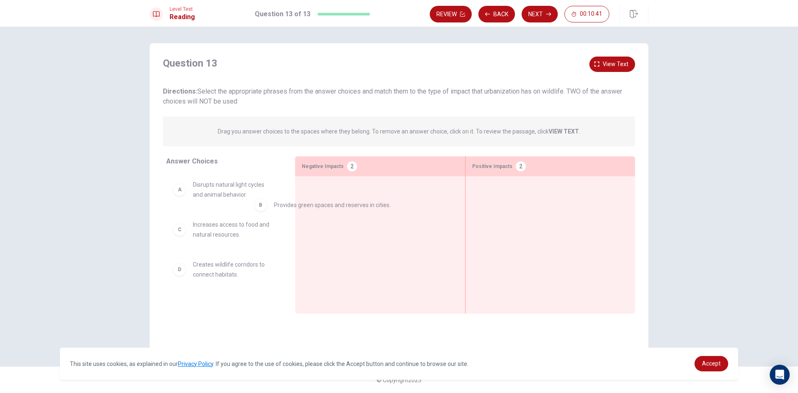
drag, startPoint x: 328, startPoint y: 204, endPoint x: 218, endPoint y: 219, distance: 111.2
drag, startPoint x: 212, startPoint y: 126, endPoint x: 218, endPoint y: 128, distance: 6.2
click at [216, 128] on div "Drag you answer choices to the spaces where they belong. To remove an answer ch…" at bounding box center [399, 131] width 472 height 30
drag, startPoint x: 203, startPoint y: 88, endPoint x: 327, endPoint y: 98, distance: 124.2
click at [327, 98] on div "Directions: Select the appropriate phrases from the answer choices and match th…" at bounding box center [399, 96] width 472 height 20
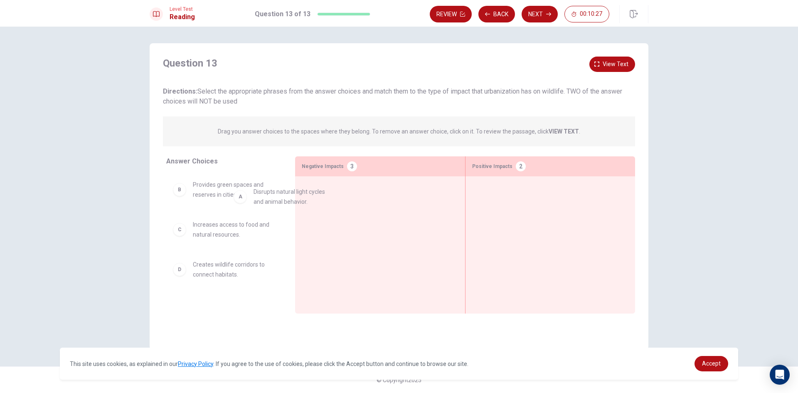
drag, startPoint x: 263, startPoint y: 197, endPoint x: 369, endPoint y: 219, distance: 107.8
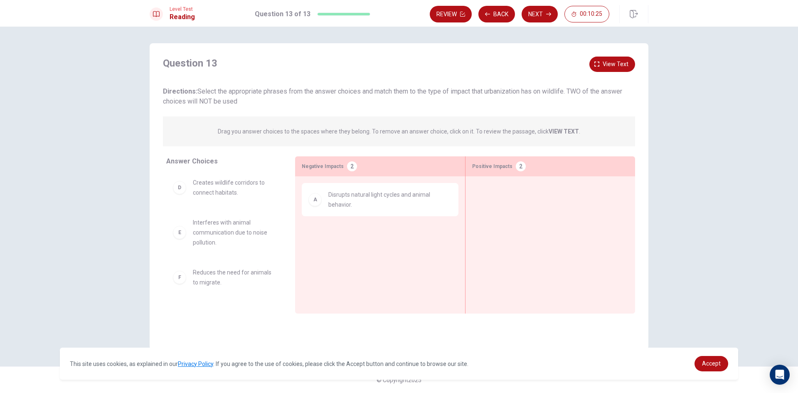
scroll to position [83, 0]
drag, startPoint x: 216, startPoint y: 234, endPoint x: 565, endPoint y: 218, distance: 349.5
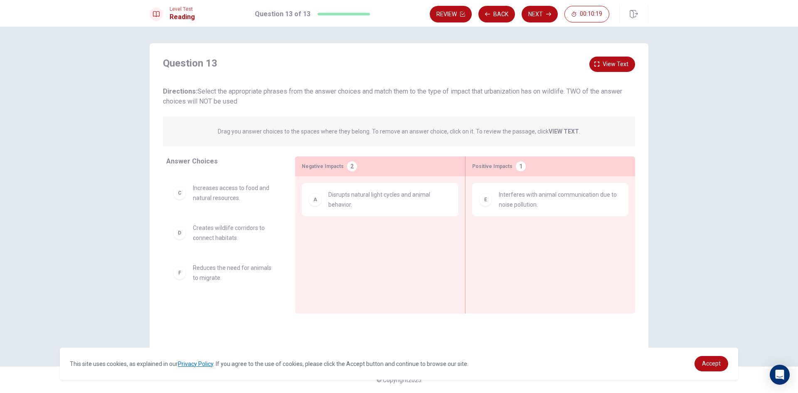
scroll to position [0, 0]
drag, startPoint x: 231, startPoint y: 194, endPoint x: 409, endPoint y: 228, distance: 181.5
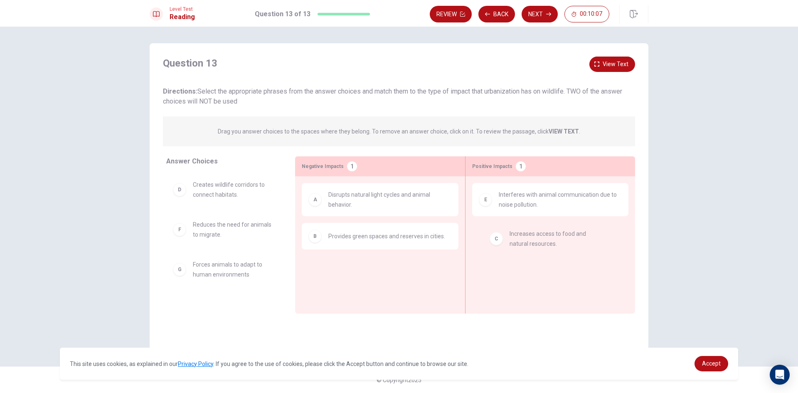
drag, startPoint x: 218, startPoint y: 195, endPoint x: 539, endPoint y: 245, distance: 324.8
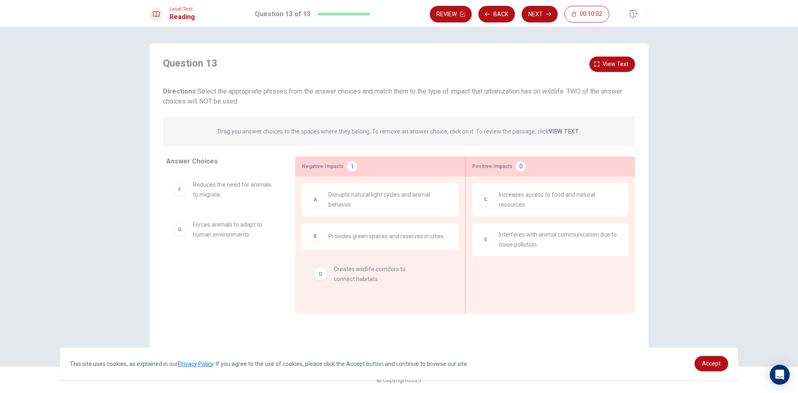
drag, startPoint x: 234, startPoint y: 192, endPoint x: 378, endPoint y: 278, distance: 168.3
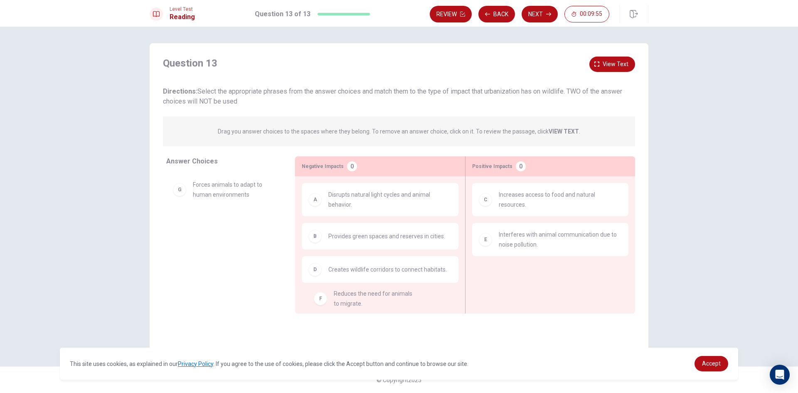
drag, startPoint x: 239, startPoint y: 185, endPoint x: 379, endPoint y: 294, distance: 177.4
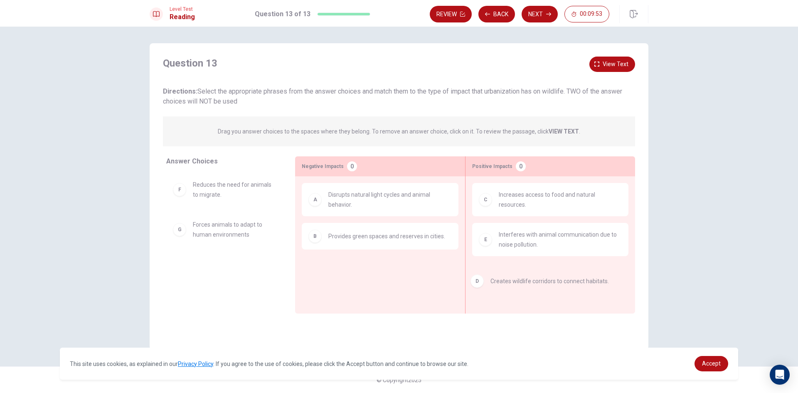
drag, startPoint x: 339, startPoint y: 274, endPoint x: 504, endPoint y: 286, distance: 165.8
drag, startPoint x: 362, startPoint y: 270, endPoint x: 179, endPoint y: 233, distance: 187.0
drag, startPoint x: 231, startPoint y: 205, endPoint x: 381, endPoint y: 255, distance: 158.4
drag, startPoint x: 380, startPoint y: 266, endPoint x: 209, endPoint y: 215, distance: 178.4
click at [185, 192] on div "D" at bounding box center [179, 189] width 13 height 13
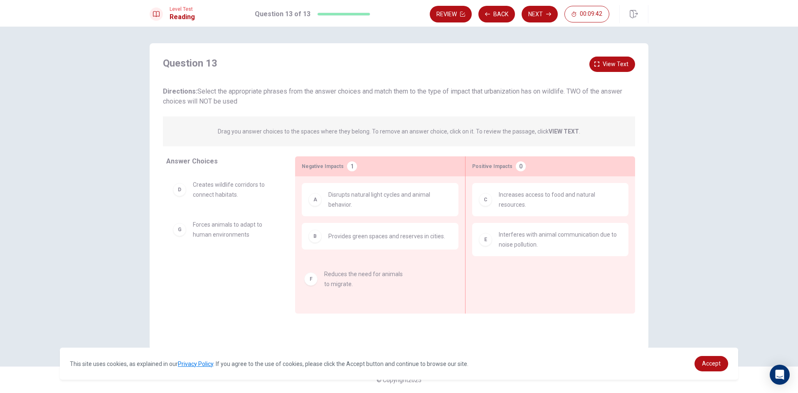
drag, startPoint x: 180, startPoint y: 229, endPoint x: 329, endPoint y: 286, distance: 159.5
click at [547, 12] on icon "button" at bounding box center [548, 14] width 5 height 5
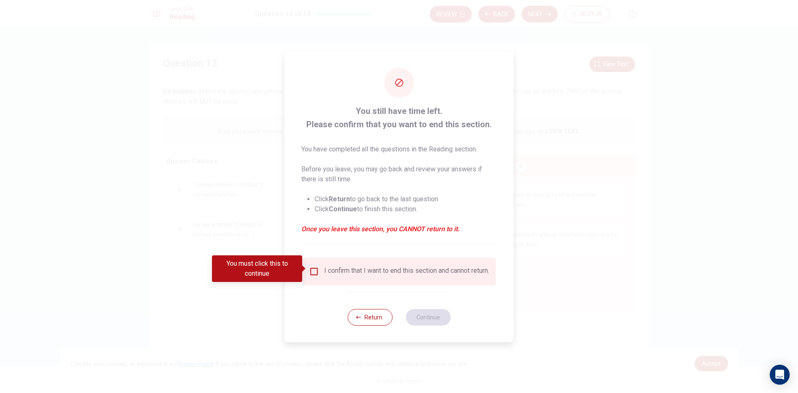
click at [315, 267] on input "You must click this to continue" at bounding box center [314, 271] width 10 height 10
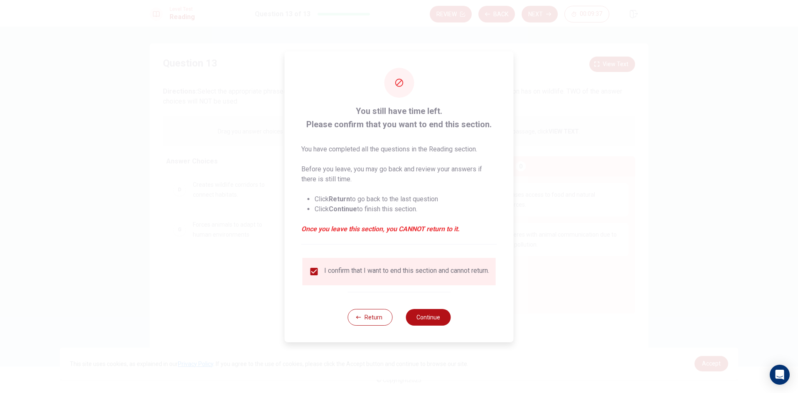
drag, startPoint x: 309, startPoint y: 151, endPoint x: 381, endPoint y: 141, distance: 72.6
click at [389, 144] on span "You have completed all the questions in the Reading section. Before you leave, …" at bounding box center [399, 189] width 196 height 90
drag, startPoint x: 366, startPoint y: 144, endPoint x: 403, endPoint y: 145, distance: 36.6
click at [403, 145] on p "You have completed all the questions in the Reading section." at bounding box center [399, 149] width 196 height 10
click at [439, 322] on button "Continue" at bounding box center [428, 317] width 45 height 17
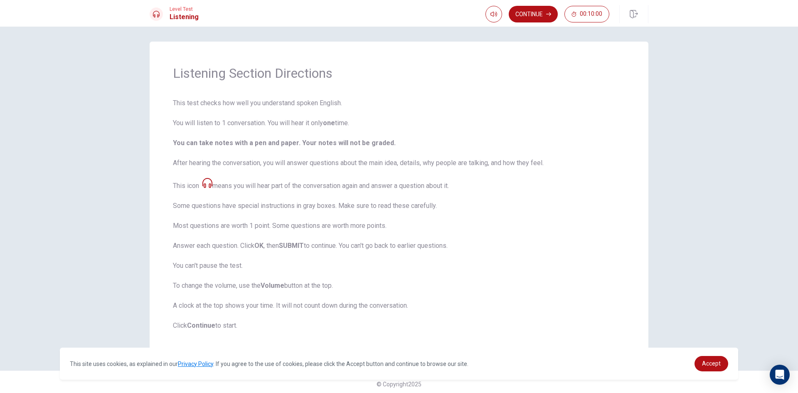
scroll to position [6, 0]
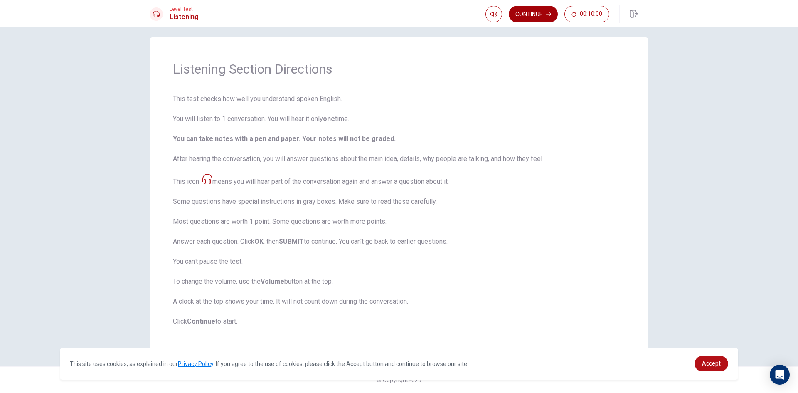
click at [522, 15] on button "Continue" at bounding box center [533, 14] width 49 height 17
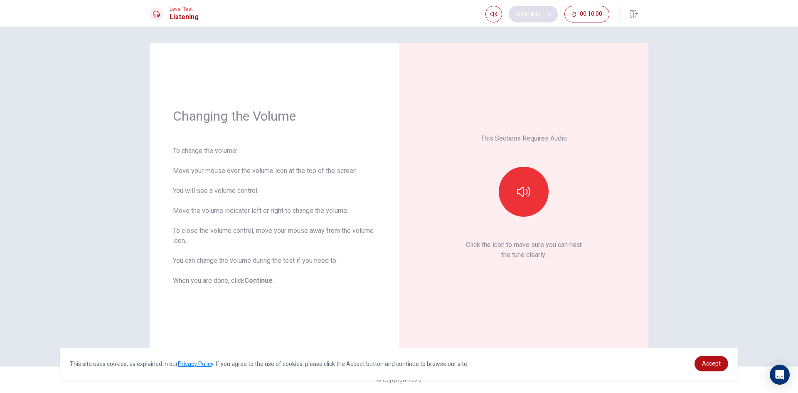
scroll to position [0, 0]
click at [511, 190] on button "button" at bounding box center [524, 192] width 50 height 50
click at [524, 199] on button "button" at bounding box center [524, 192] width 50 height 50
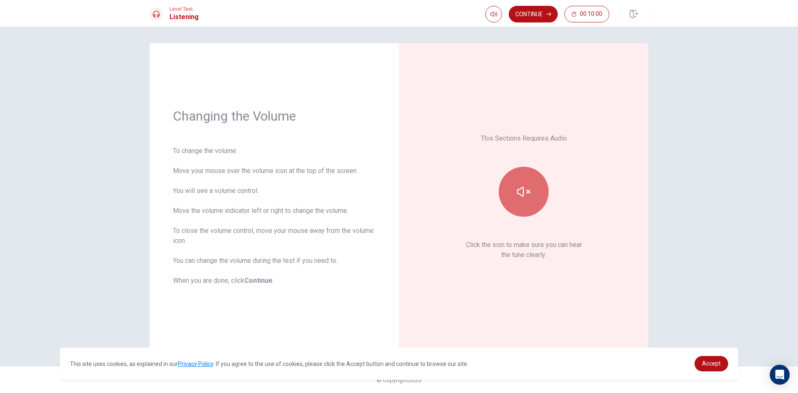
click at [524, 199] on button "button" at bounding box center [524, 192] width 50 height 50
click at [537, 20] on button "Continue" at bounding box center [533, 14] width 49 height 17
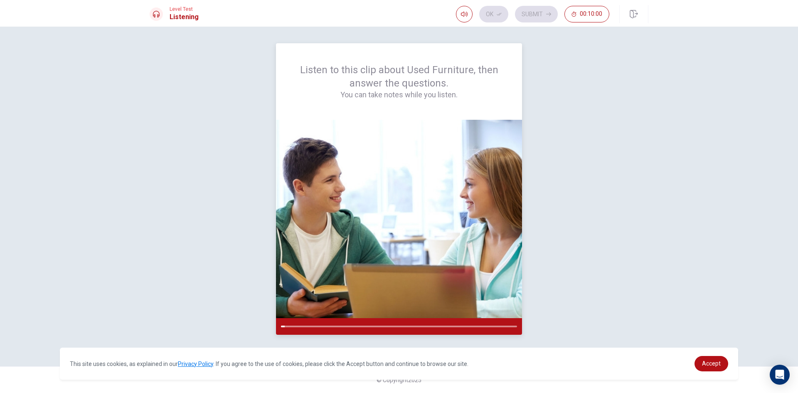
drag, startPoint x: 300, startPoint y: 66, endPoint x: 331, endPoint y: 68, distance: 30.8
click at [331, 68] on div "Listen to this clip about Used Furniture, then answer the questions. You can ta…" at bounding box center [399, 81] width 206 height 37
drag, startPoint x: 318, startPoint y: 325, endPoint x: 294, endPoint y: 325, distance: 24.1
click at [295, 326] on div at bounding box center [399, 326] width 236 height 2
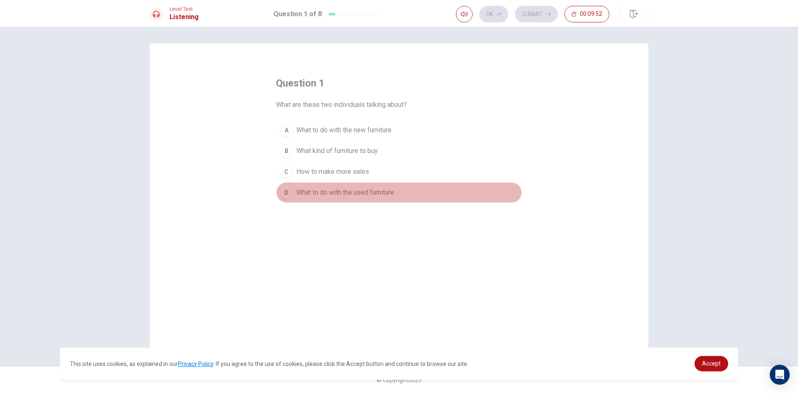
click at [313, 194] on span "What to do with the used furniture" at bounding box center [345, 192] width 98 height 10
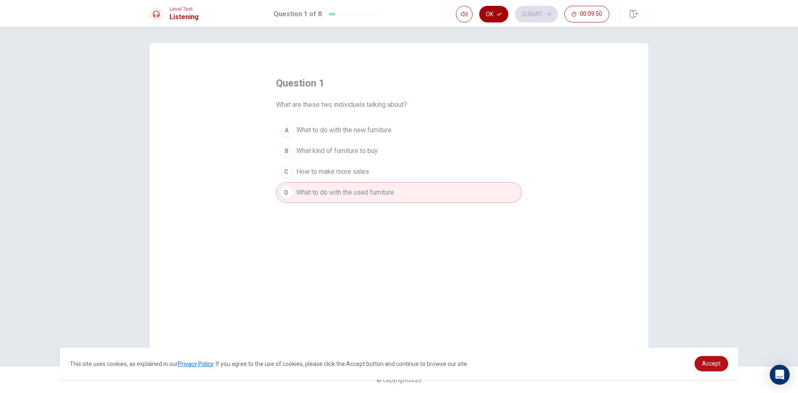
click at [495, 13] on button "Ok" at bounding box center [493, 14] width 29 height 17
click at [542, 9] on button "Submit" at bounding box center [536, 14] width 43 height 17
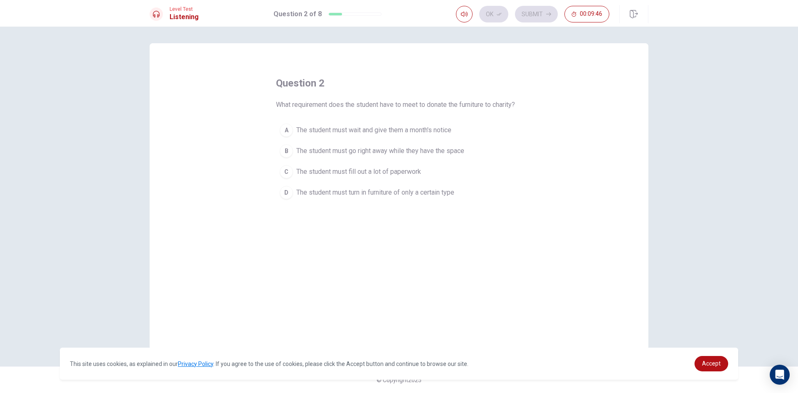
drag, startPoint x: 279, startPoint y: 104, endPoint x: 332, endPoint y: 89, distance: 55.4
click at [332, 89] on div "question 2 What requirement does the student have to meet to donate the furnitu…" at bounding box center [399, 139] width 246 height 126
click at [312, 151] on span "The student must go right away while they have the space" at bounding box center [380, 151] width 168 height 10
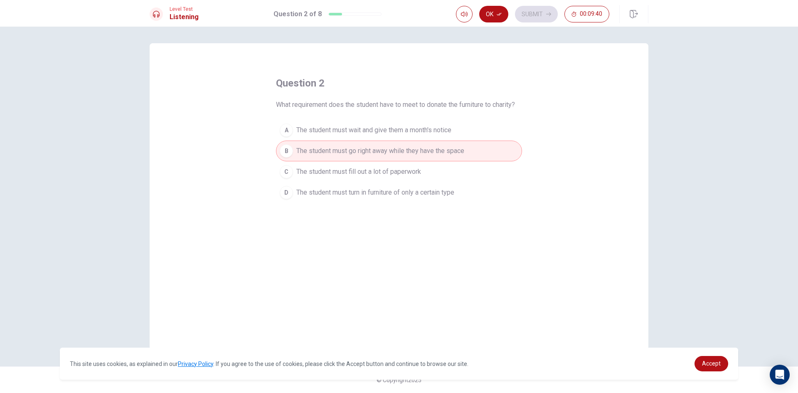
click at [379, 171] on span "The student must fill out a lot of paperwork" at bounding box center [358, 172] width 125 height 10
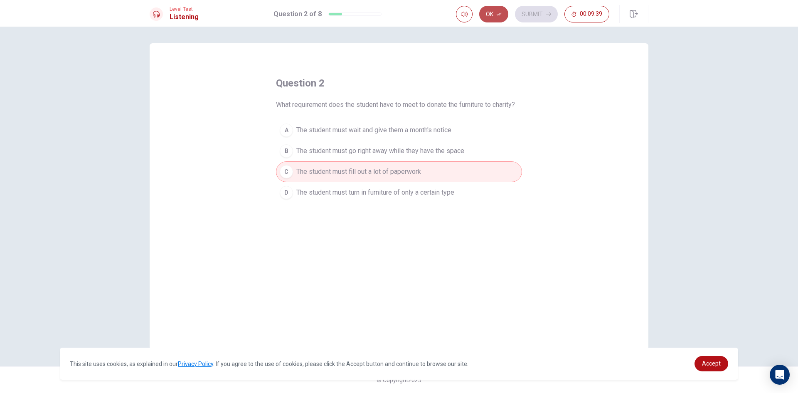
click at [484, 13] on button "Ok" at bounding box center [493, 14] width 29 height 17
click at [517, 16] on button "Submit" at bounding box center [536, 14] width 43 height 17
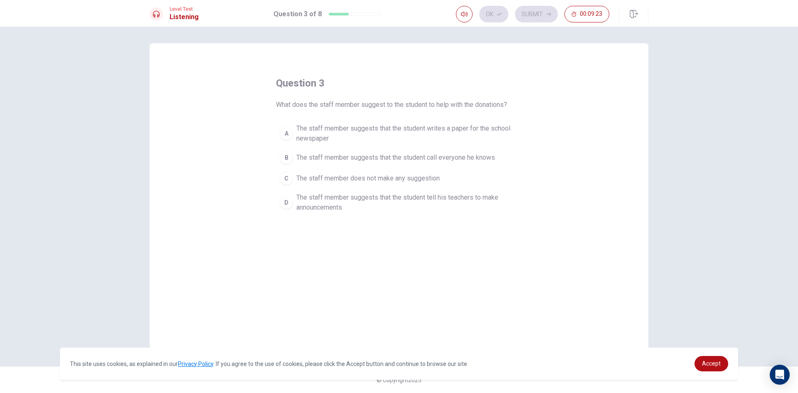
drag, startPoint x: 271, startPoint y: 216, endPoint x: 276, endPoint y: 214, distance: 5.4
click at [273, 215] on div "question 3 What does the staff member suggest to the student to help with the d…" at bounding box center [399, 196] width 499 height 306
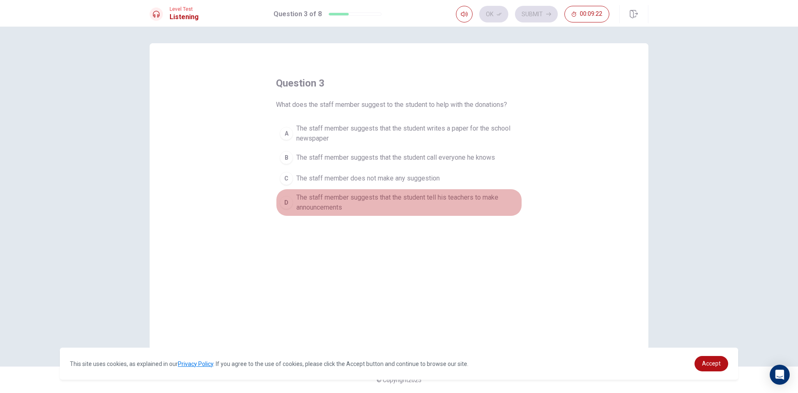
click at [288, 207] on div "D" at bounding box center [286, 202] width 13 height 13
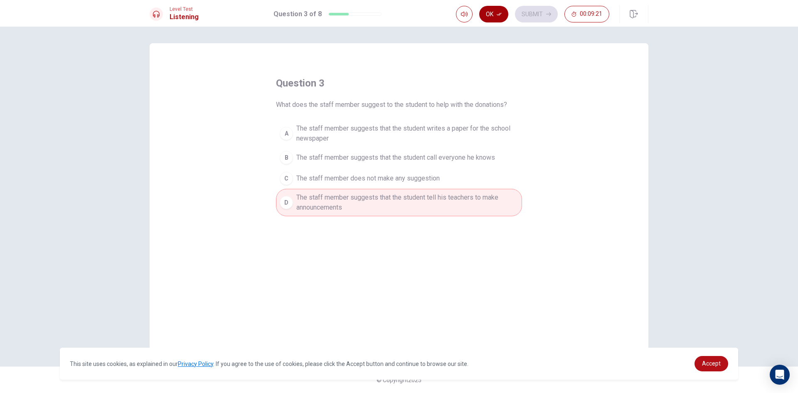
click at [503, 14] on button "Ok" at bounding box center [493, 14] width 29 height 17
click at [522, 14] on button "Submit" at bounding box center [536, 14] width 43 height 17
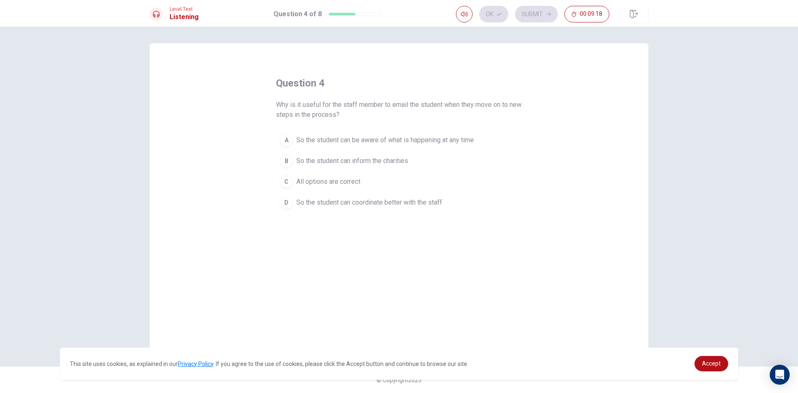
click at [277, 180] on button "C All options are correct" at bounding box center [399, 181] width 246 height 21
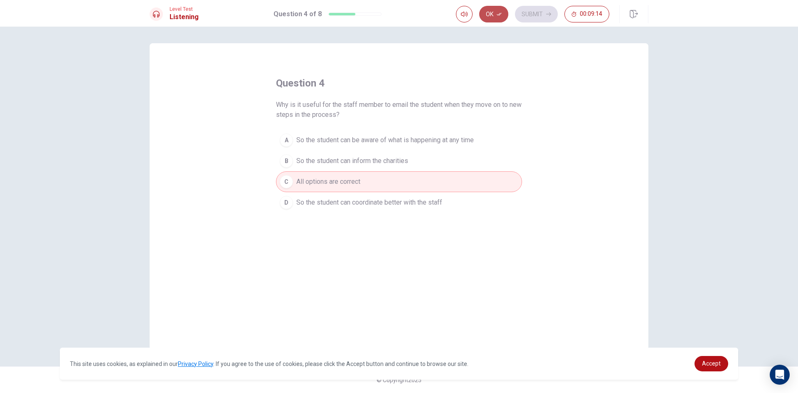
click at [500, 17] on button "Ok" at bounding box center [493, 14] width 29 height 17
click at [534, 15] on button "Submit" at bounding box center [536, 14] width 43 height 17
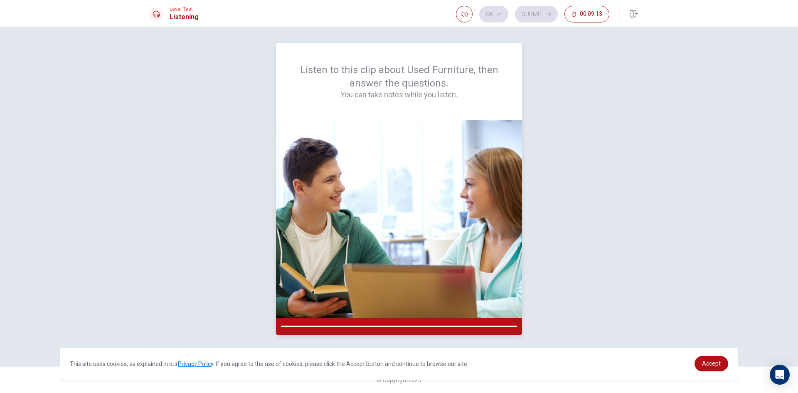
drag, startPoint x: 369, startPoint y: 87, endPoint x: 329, endPoint y: 94, distance: 41.2
click at [338, 91] on div "Listen to this clip about Used Furniture, then answer the questions. You can ta…" at bounding box center [399, 81] width 206 height 37
drag, startPoint x: 421, startPoint y: 129, endPoint x: 408, endPoint y: 145, distance: 20.3
click at [421, 134] on div "Listen to this clip about Used Furniture, then answer the questions. You can ta…" at bounding box center [399, 188] width 246 height 291
click at [433, 158] on img at bounding box center [399, 219] width 246 height 198
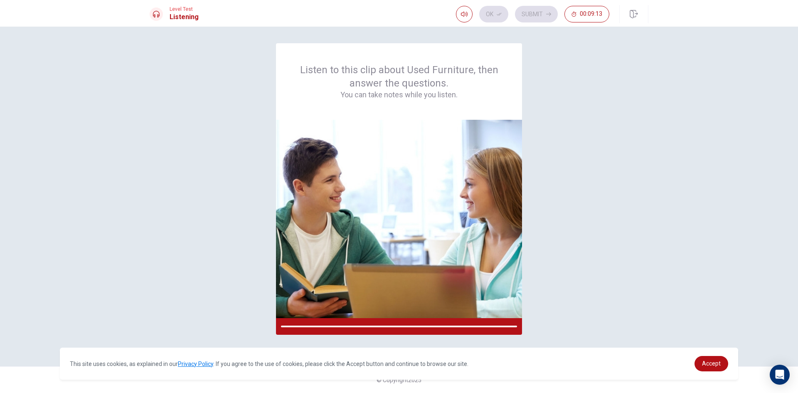
drag, startPoint x: 410, startPoint y: 166, endPoint x: 583, endPoint y: 180, distance: 173.4
click at [577, 179] on div "Listen to this clip about Used Furniture, then answer the questions. You can ta…" at bounding box center [399, 196] width 499 height 306
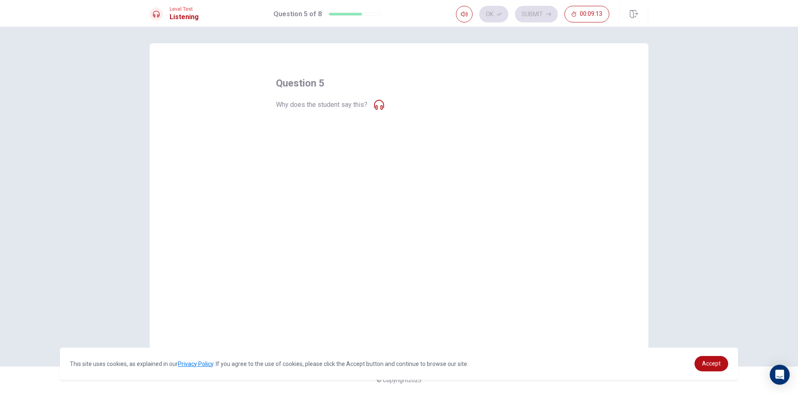
drag, startPoint x: 296, startPoint y: 109, endPoint x: 315, endPoint y: 106, distance: 19.7
click at [310, 106] on span "Why does the student say this?" at bounding box center [321, 105] width 91 height 10
drag, startPoint x: 318, startPoint y: 106, endPoint x: 364, endPoint y: 106, distance: 45.7
click at [361, 106] on span "Why does the student say this?" at bounding box center [321, 105] width 91 height 10
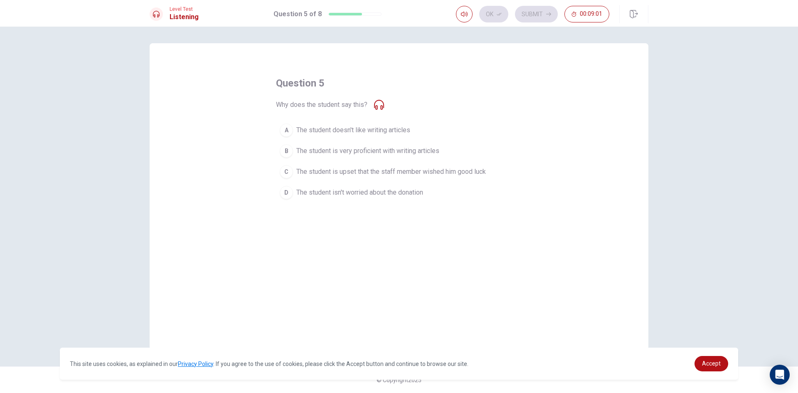
click at [334, 149] on span "The student is very proficient with writing articles" at bounding box center [367, 151] width 143 height 10
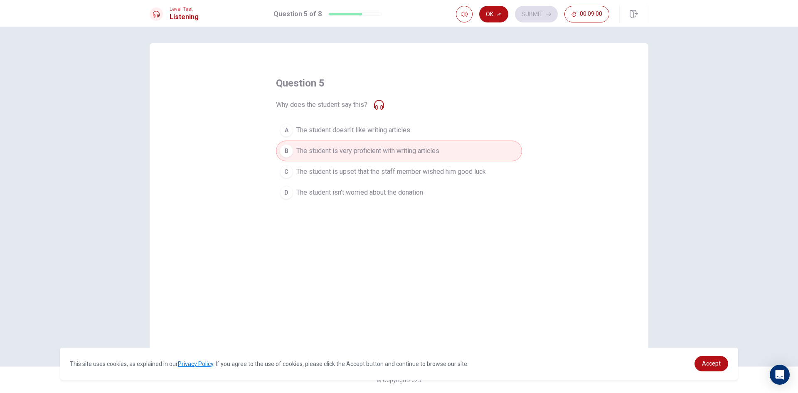
click at [384, 106] on div "question 5 Why does the student say this? A The student doesn't like writing ar…" at bounding box center [399, 139] width 246 height 126
click at [383, 106] on icon at bounding box center [379, 105] width 10 height 10
click at [500, 18] on button "Ok" at bounding box center [493, 14] width 29 height 17
click at [551, 12] on button "Submit" at bounding box center [536, 14] width 43 height 17
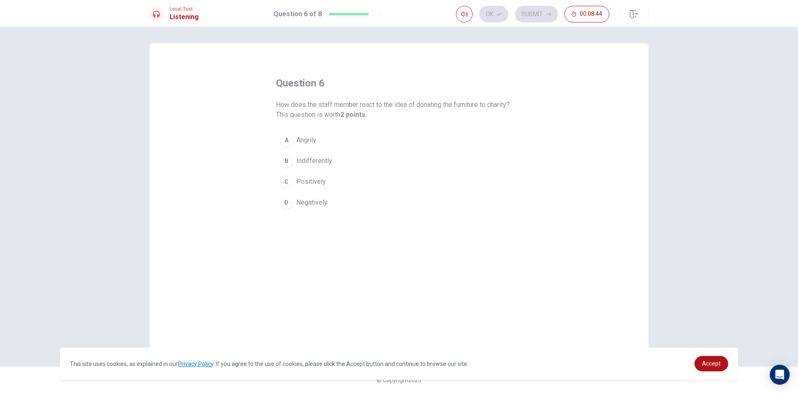
drag, startPoint x: 278, startPoint y: 107, endPoint x: 283, endPoint y: 118, distance: 11.5
click at [283, 115] on span "How does the staff member react to the idea of donating the furniture to charit…" at bounding box center [399, 110] width 246 height 20
drag, startPoint x: 295, startPoint y: 116, endPoint x: 343, endPoint y: 125, distance: 49.0
click at [343, 125] on div "question 6 How does the staff member react to the idea of donating the furnitur…" at bounding box center [399, 144] width 246 height 136
drag, startPoint x: 280, startPoint y: 138, endPoint x: 355, endPoint y: 125, distance: 76.4
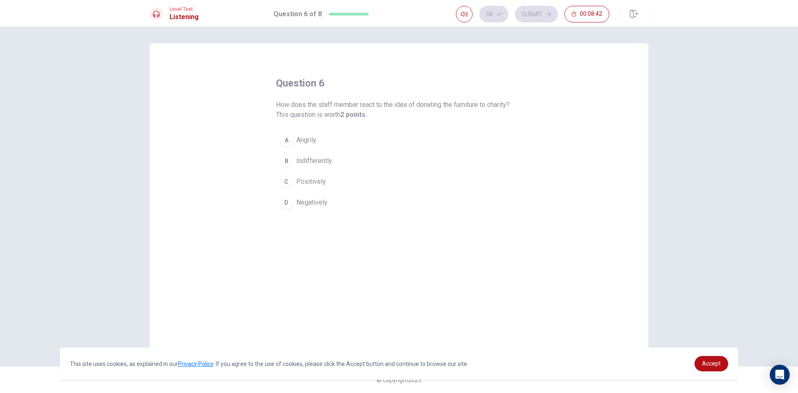
click at [347, 126] on div "question 6 How does the staff member react to the idea of donating the furnitur…" at bounding box center [399, 144] width 246 height 136
click at [386, 112] on span "How does the staff member react to the idea of donating the furniture to charit…" at bounding box center [399, 110] width 246 height 20
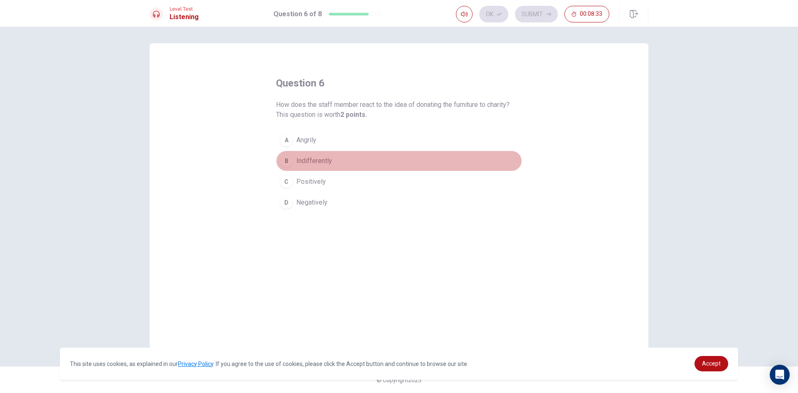
click at [303, 158] on span "Indifferently" at bounding box center [314, 161] width 36 height 10
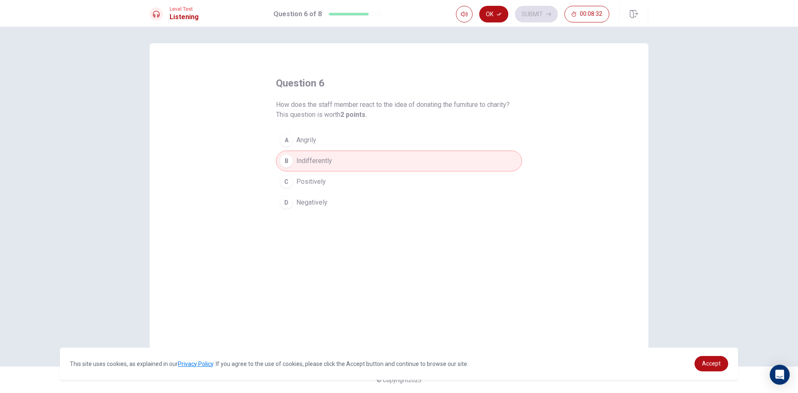
click at [483, 1] on div "Level Test Listening Question 6 of 8 Ok Submit 00:08:32" at bounding box center [399, 13] width 798 height 27
click at [493, 13] on button "Ok" at bounding box center [493, 14] width 29 height 17
click at [524, 13] on button "Submit" at bounding box center [536, 14] width 43 height 17
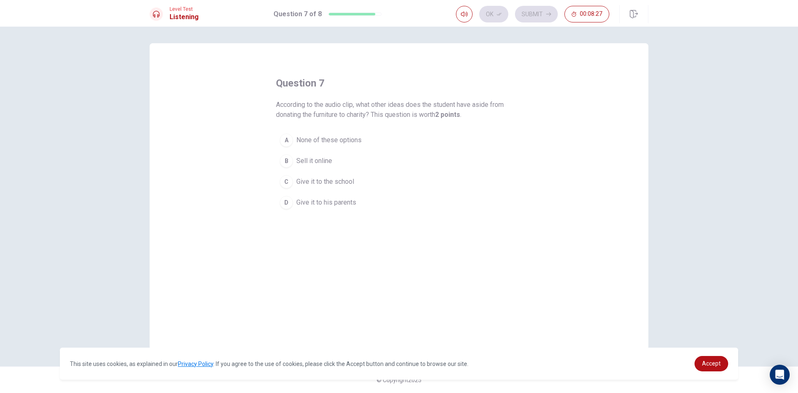
click at [300, 188] on button "C Give it to the school" at bounding box center [399, 181] width 246 height 21
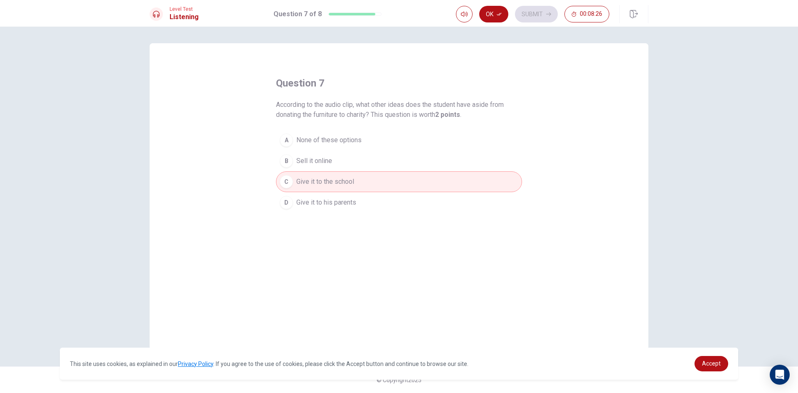
click at [510, 10] on div "Ok Submit 00:08:26" at bounding box center [532, 14] width 153 height 17
click at [505, 11] on button "Ok" at bounding box center [493, 14] width 29 height 17
drag, startPoint x: 527, startPoint y: 8, endPoint x: 517, endPoint y: 39, distance: 32.5
click at [527, 8] on button "Submit" at bounding box center [536, 14] width 43 height 17
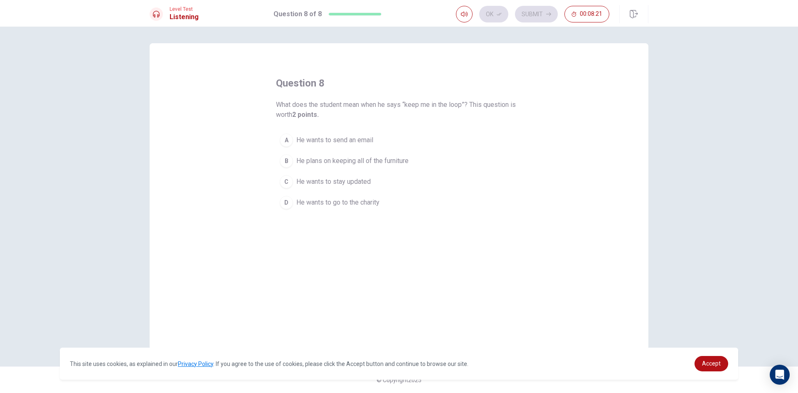
click at [303, 165] on span "He plans on keeping all of the furniture" at bounding box center [352, 161] width 112 height 10
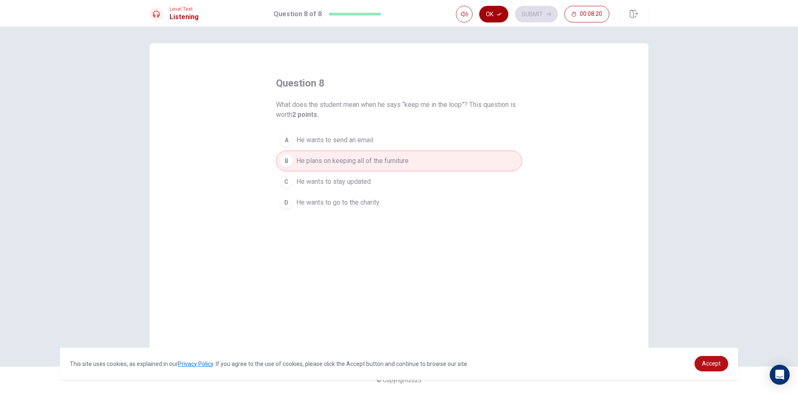
drag, startPoint x: 491, startPoint y: 10, endPoint x: 507, endPoint y: 14, distance: 16.6
click at [498, 12] on button "Ok" at bounding box center [493, 14] width 29 height 17
click at [535, 12] on button "Submit" at bounding box center [536, 14] width 43 height 17
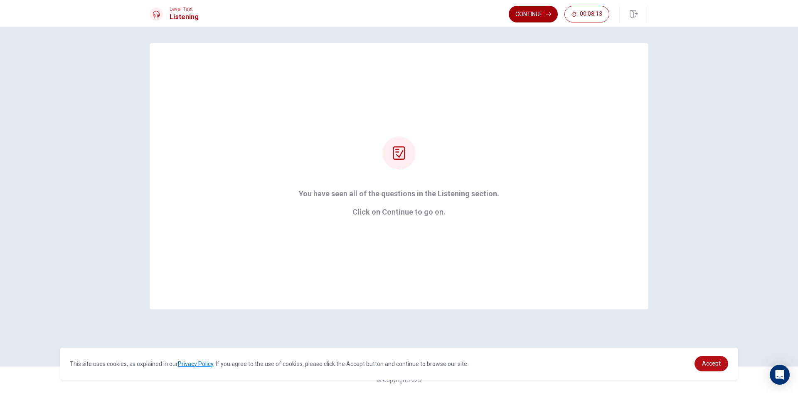
click at [512, 14] on button "Continue" at bounding box center [533, 14] width 49 height 17
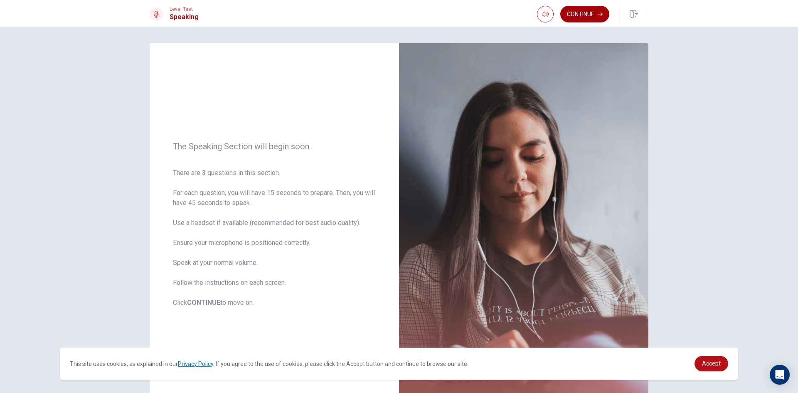
click at [576, 12] on button "Continue" at bounding box center [584, 14] width 49 height 17
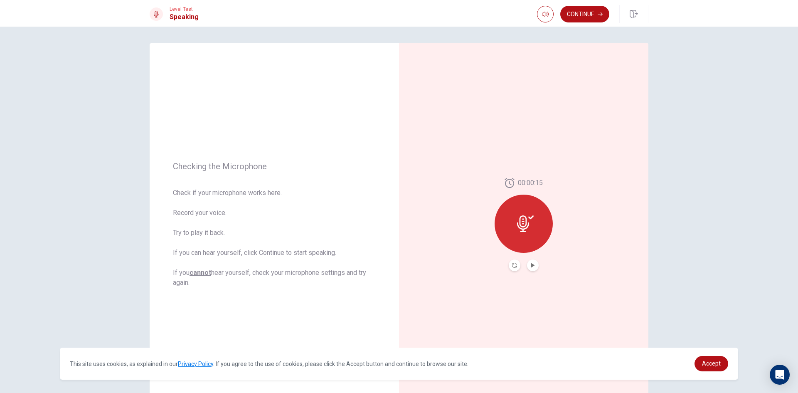
click at [581, 22] on div "Continue" at bounding box center [592, 14] width 111 height 18
click at [531, 266] on icon "Play Audio" at bounding box center [533, 265] width 4 height 5
click at [576, 15] on button "Continue" at bounding box center [584, 14] width 49 height 17
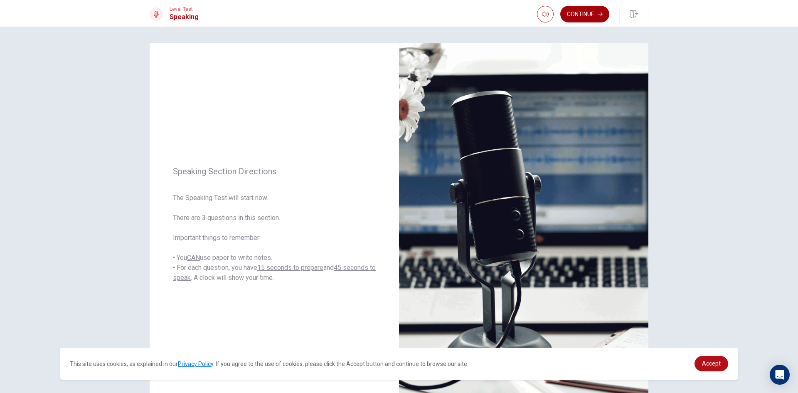
click at [596, 15] on button "Continue" at bounding box center [584, 14] width 49 height 17
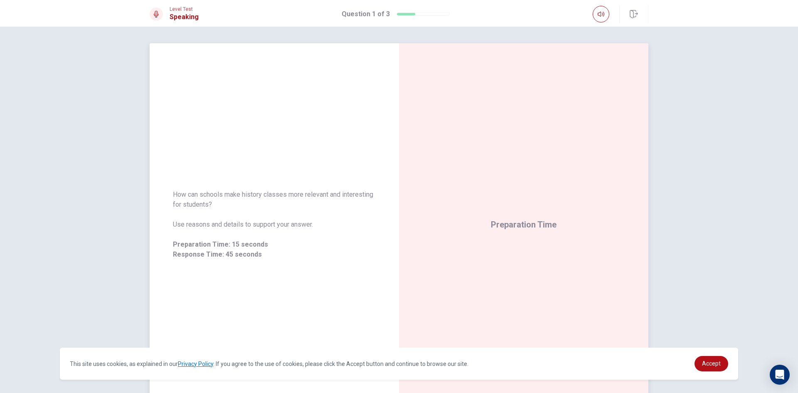
drag, startPoint x: 504, startPoint y: 219, endPoint x: 536, endPoint y: 221, distance: 32.1
click at [527, 219] on div "Preparation Time" at bounding box center [524, 224] width 66 height 13
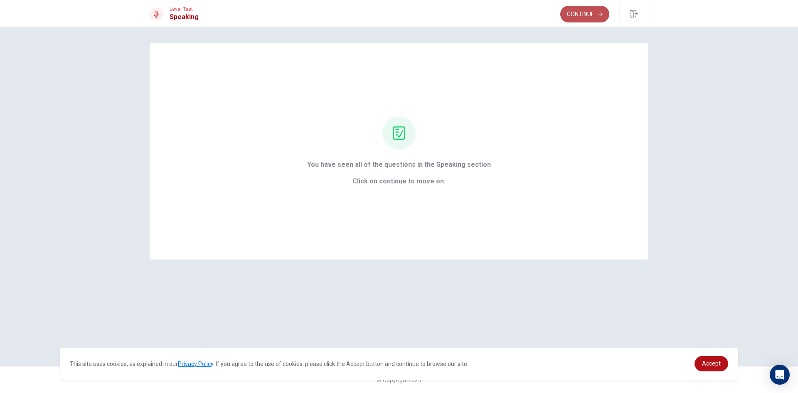
click at [588, 20] on button "Continue" at bounding box center [584, 14] width 49 height 17
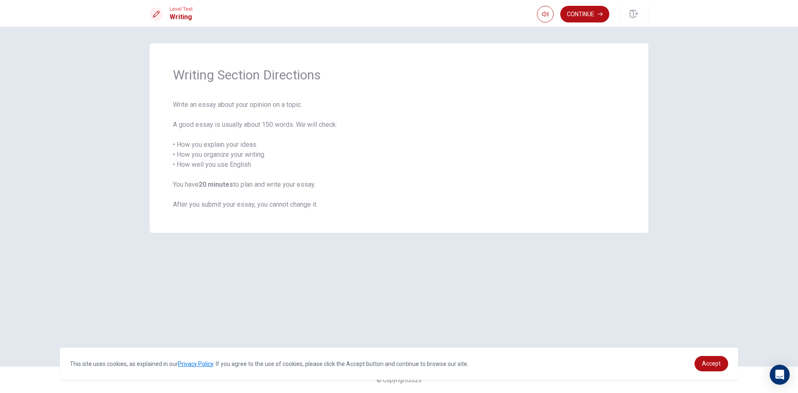
drag, startPoint x: 182, startPoint y: 145, endPoint x: 249, endPoint y: 167, distance: 70.4
click at [248, 167] on span "Write an essay about your opinion on a topic. A good essay is usually about 150…" at bounding box center [399, 155] width 452 height 110
click at [574, 15] on button "Continue" at bounding box center [584, 14] width 49 height 17
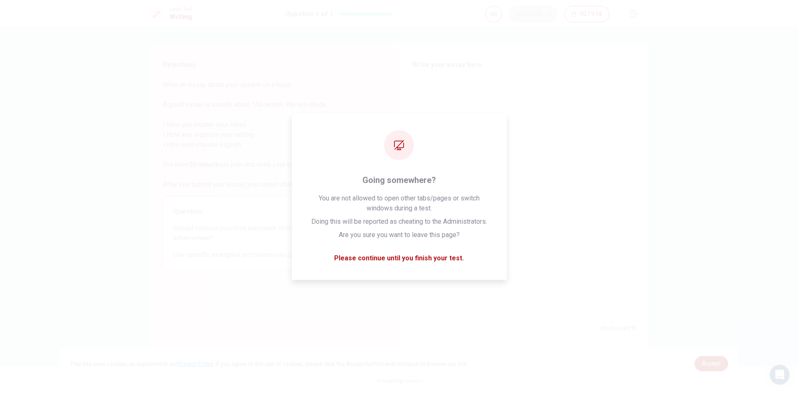
click at [477, 70] on div "Write your essay here x ​ Word count : 0" at bounding box center [523, 196] width 223 height 273
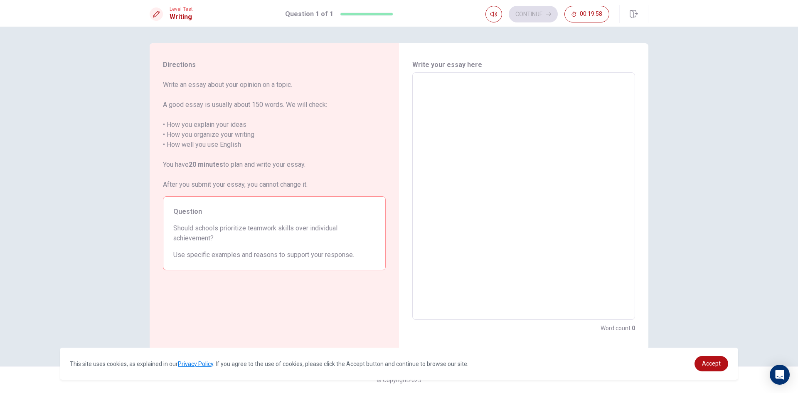
click at [478, 89] on textarea at bounding box center [523, 196] width 211 height 234
drag, startPoint x: 179, startPoint y: 227, endPoint x: 261, endPoint y: 228, distance: 82.3
click at [257, 228] on span "Should schools prioritize teamwork skills over individual achievement?" at bounding box center [274, 233] width 202 height 20
click at [456, 134] on textarea at bounding box center [523, 196] width 211 height 234
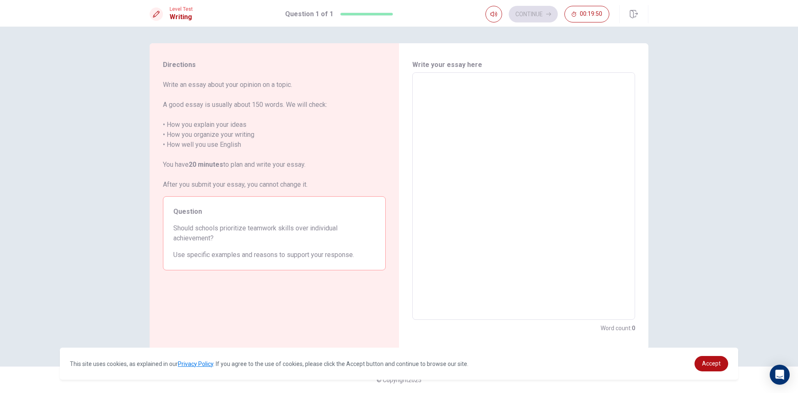
type textarea "i"
type textarea "x"
type textarea "I"
type textarea "x"
type textarea "I"
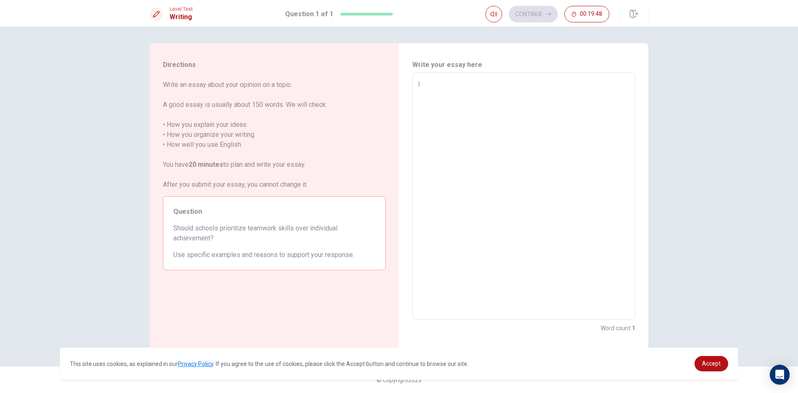
type textarea "x"
type textarea "I t"
type textarea "x"
type textarea "I th"
type textarea "x"
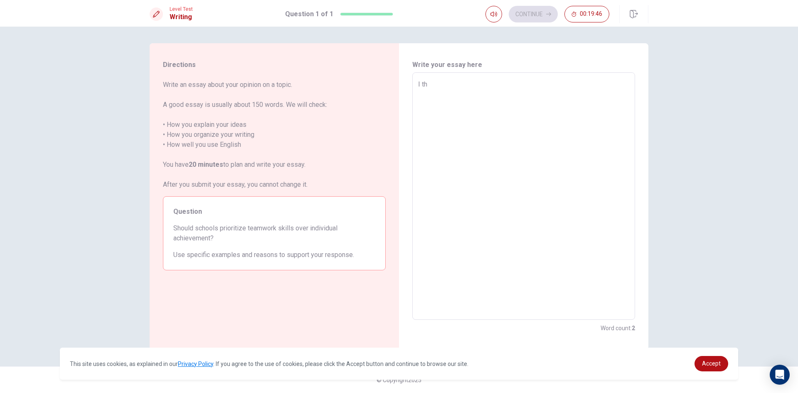
type textarea "I thi"
type textarea "x"
type textarea "I thin"
type textarea "x"
type textarea "I think"
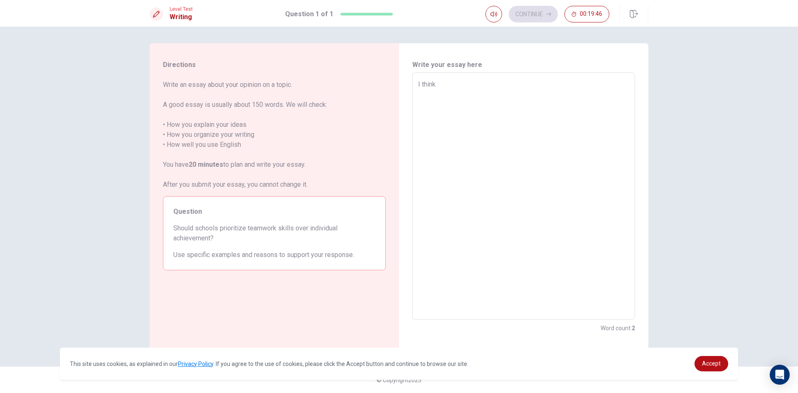
type textarea "x"
type textarea "I think"
type textarea "x"
type textarea "I think t"
type textarea "x"
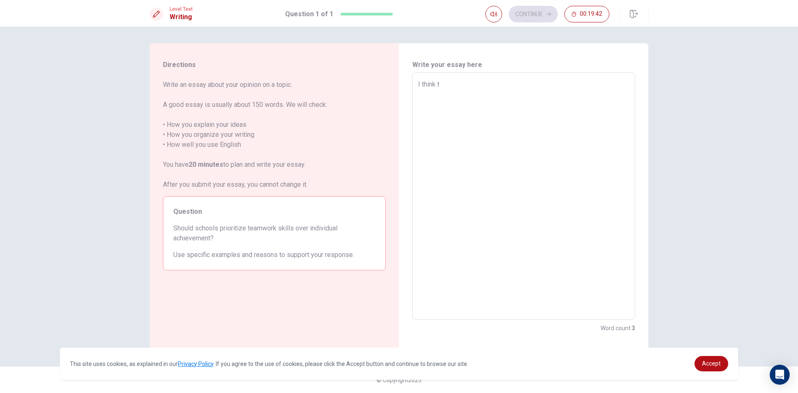
type textarea "I think te"
type textarea "x"
type textarea "I think tea"
type textarea "x"
type textarea "I think team"
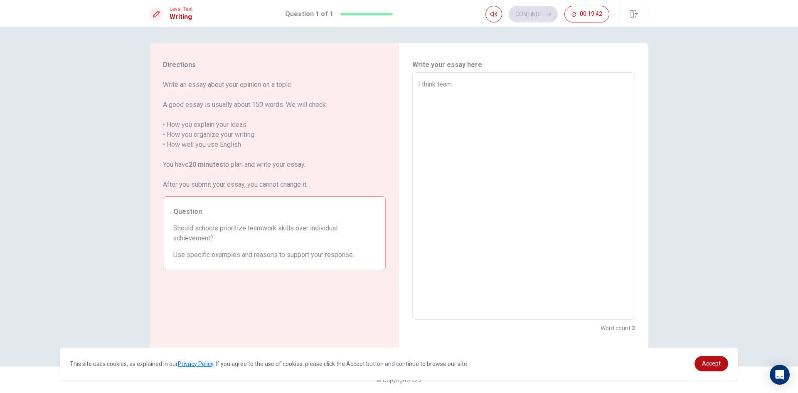
type textarea "x"
type textarea "I think teamw"
type textarea "x"
type textarea "I think teamwo"
type textarea "x"
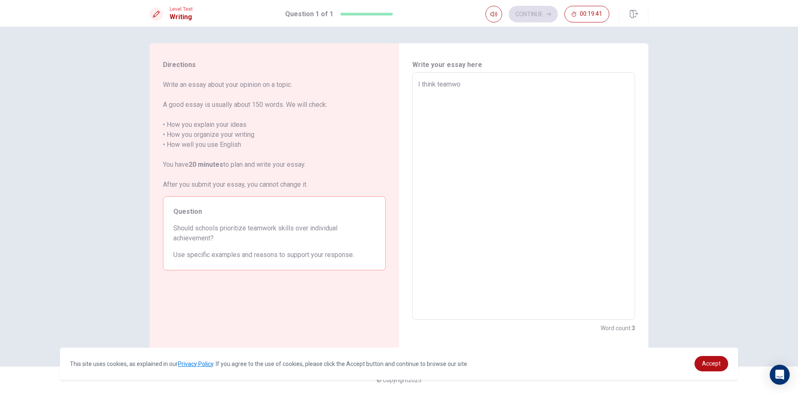
type textarea "I think teamwor"
type textarea "x"
type textarea "I think teamwork"
type textarea "x"
type textarea "I think teamwork"
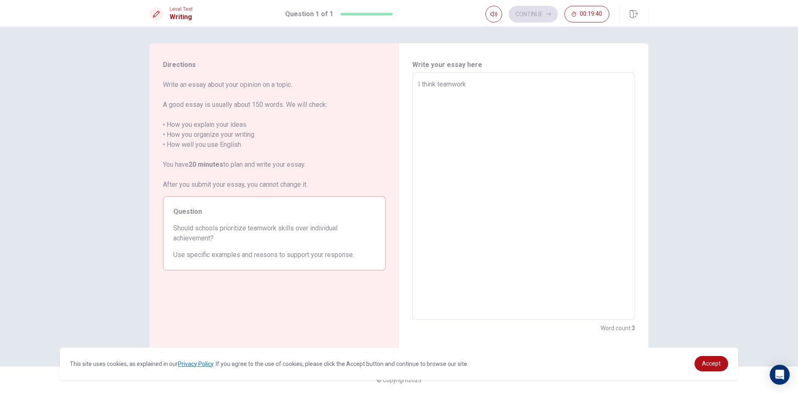
type textarea "x"
type textarea "I think teamwork i"
type textarea "x"
type textarea "I think teamwork is"
type textarea "x"
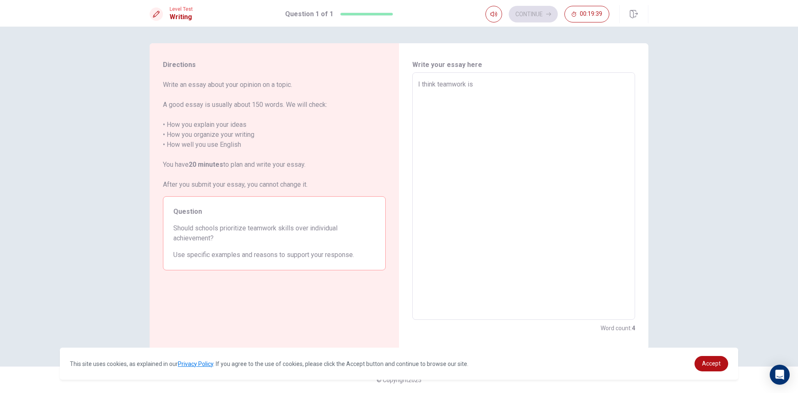
type textarea "I think teamwork is"
type textarea "x"
type textarea "I think teamwork is t"
type textarea "x"
type textarea "I think teamwork is th"
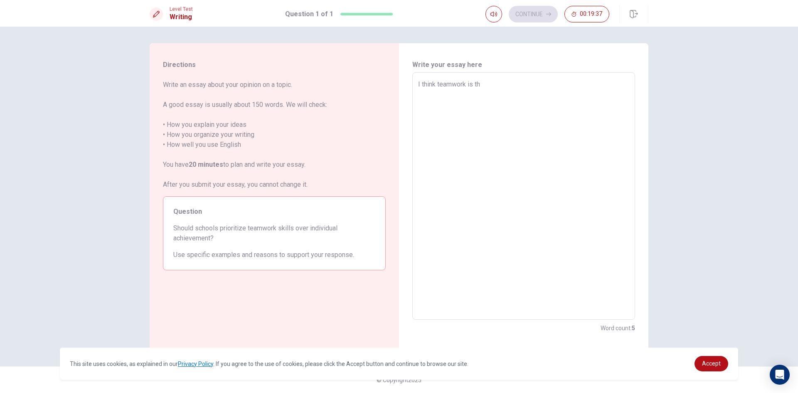
type textarea "x"
type textarea "I think teamwork is the"
type textarea "x"
type textarea "I think teamwork is the"
type textarea "x"
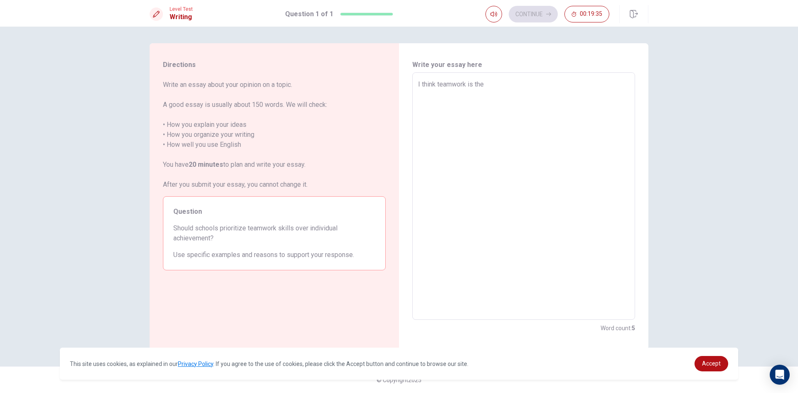
type textarea "I think teamwork is the b"
type textarea "x"
type textarea "I think teamwork is the be"
type textarea "x"
type textarea "I think teamwork is the bes"
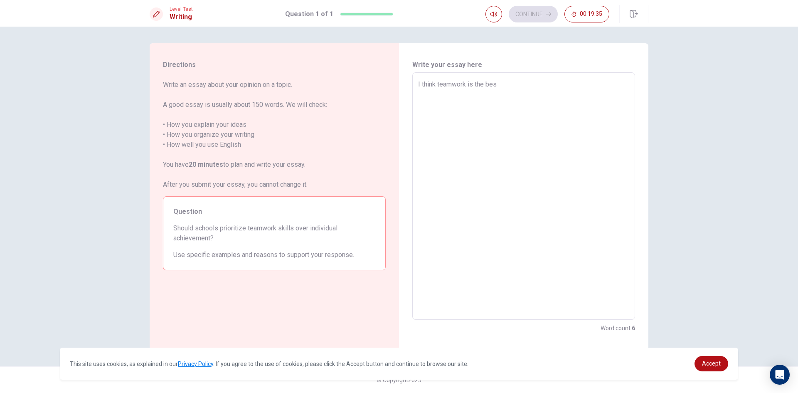
type textarea "x"
type textarea "I think teamwork is the best"
type textarea "x"
type textarea "I think teamwork is the best"
type textarea "x"
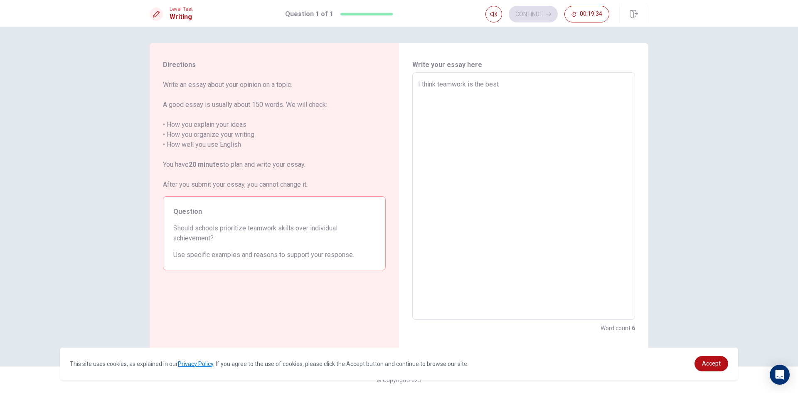
type textarea "I think teamwork is the best i"
type textarea "x"
type textarea "I think teamwork is the best id"
type textarea "x"
type textarea "I think teamwork is the best ide"
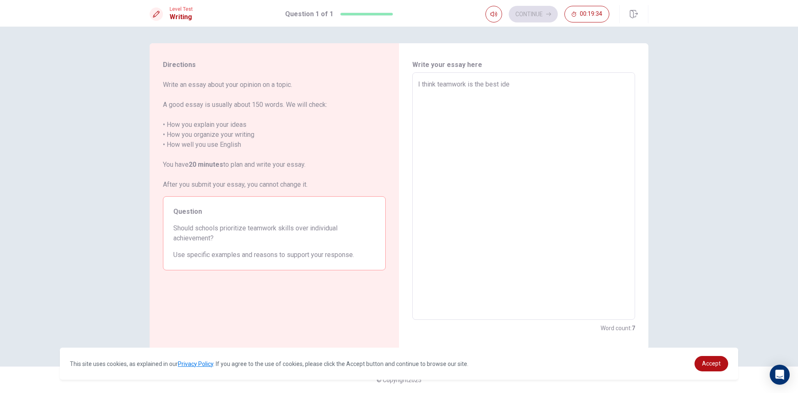
type textarea "x"
type textarea "I think teamwork is the best idea"
type textarea "x"
type textarea "I think teamwork is the best idea"
type textarea "x"
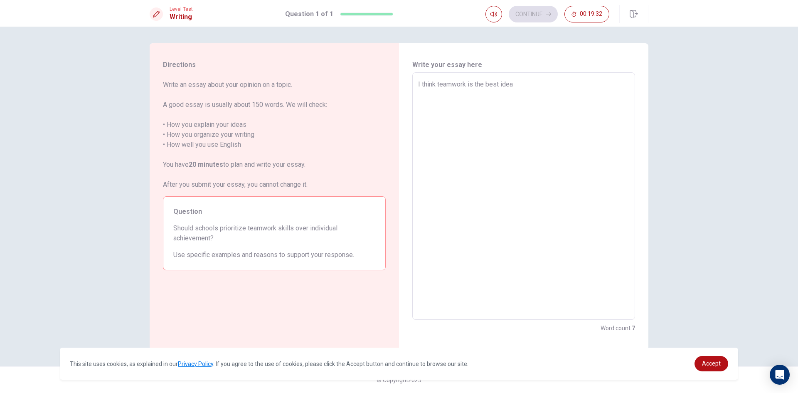
type textarea "I think teamwork is the best idea"
type textarea "x"
type textarea "I think teamwork is the best idea"
type textarea "x"
type textarea "I think teamwork is the best idea b"
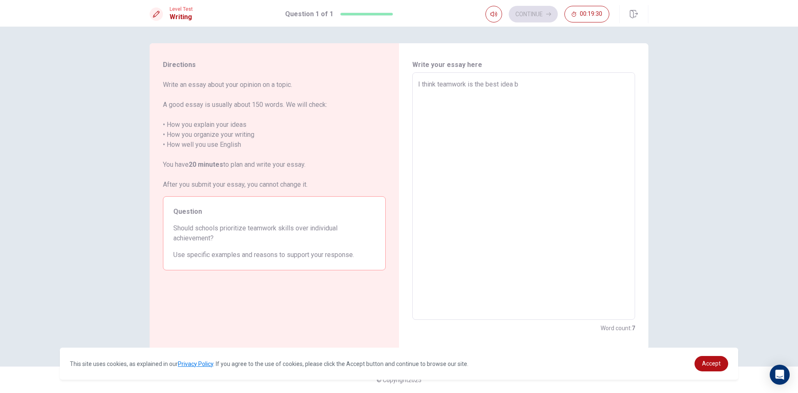
type textarea "x"
type textarea "I think teamwork is the best idea be"
type textarea "x"
type textarea "I think teamwork is the best idea bec"
type textarea "x"
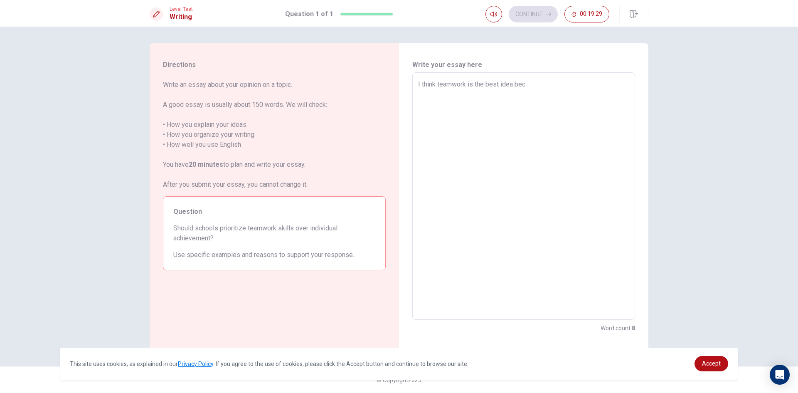
type textarea "I think teamwork is the best idea beca"
type textarea "x"
type textarea "I think teamwork is the best idea becau"
type textarea "x"
type textarea "I think teamwork is the best idea becaus"
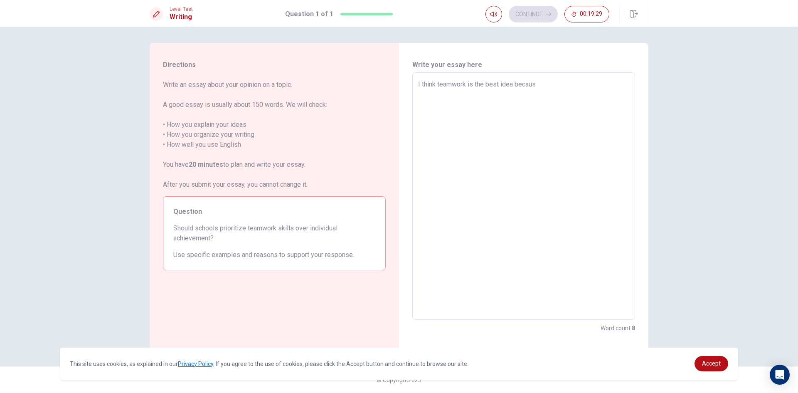
type textarea "x"
type textarea "I think teamwork is the best idea because"
type textarea "x"
type textarea "I think teamwork is the best idea because"
type textarea "x"
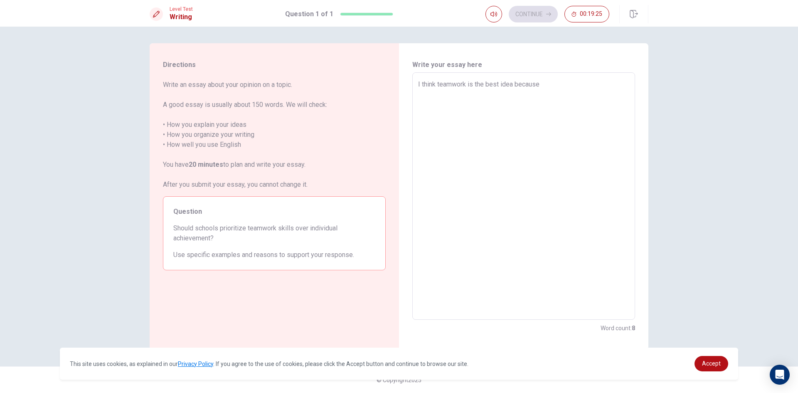
type textarea "I think teamwork is the best idea because f"
type textarea "x"
type textarea "I think teamwork is the best idea because"
type textarea "x"
type textarea "I think teamwork is the best idea because"
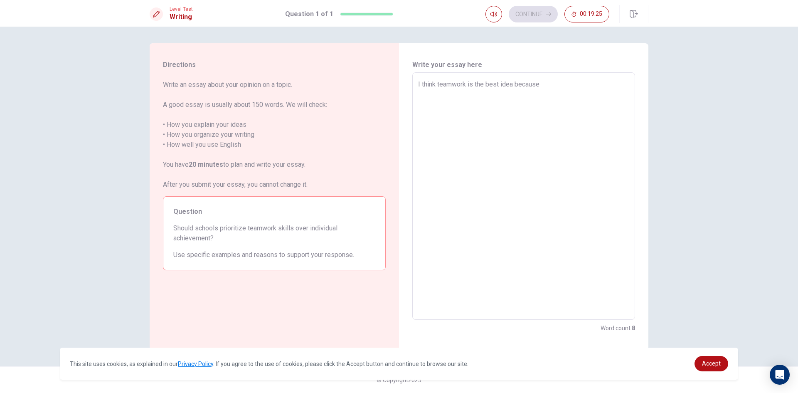
type textarea "x"
type textarea "I think teamwork is the best idea because"
type textarea "x"
type textarea "I think teamwork is the best idea because i"
type textarea "x"
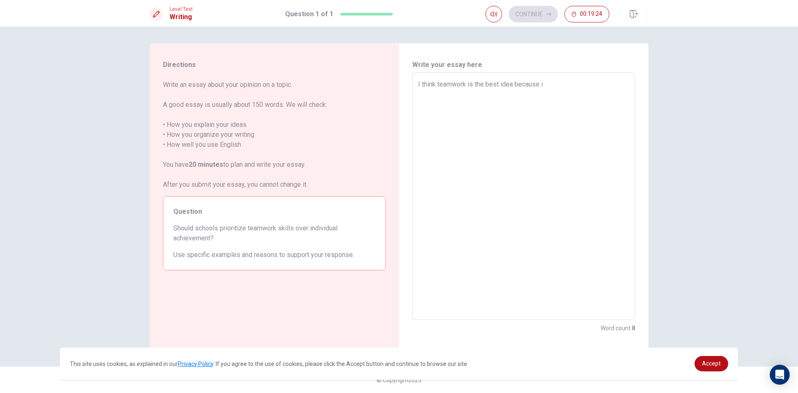
type textarea "I think teamwork is the best idea because if"
type textarea "x"
type textarea "I think teamwork is the best idea because if"
type textarea "x"
type textarea "I think teamwork is the best idea because if w"
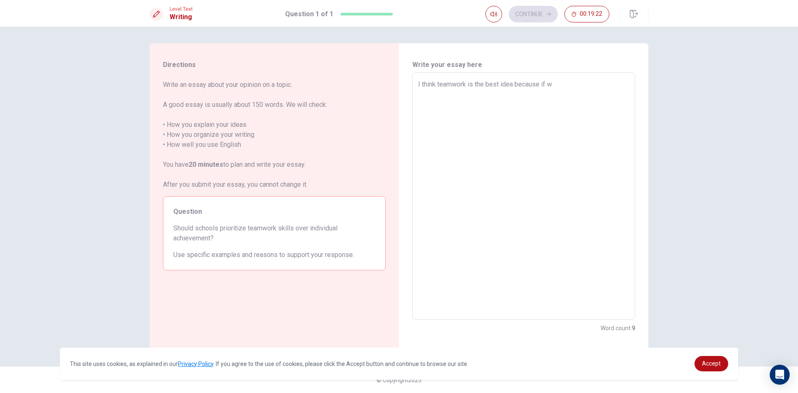
type textarea "x"
type textarea "I think teamwork is the best idea because if we"
type textarea "x"
type textarea "I think teamwork is the best idea because if we"
type textarea "x"
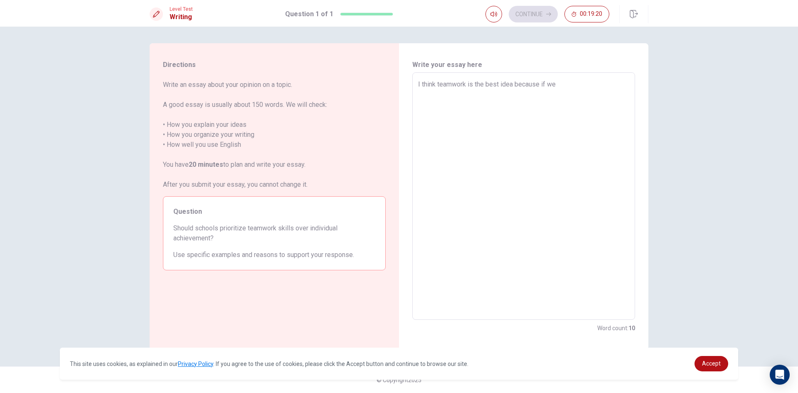
type textarea "I think teamwork is the best idea because if we d"
type textarea "x"
type textarea "I think teamwork is the best idea because if we do"
type textarea "x"
type textarea "I think teamwork is the best idea because if we do"
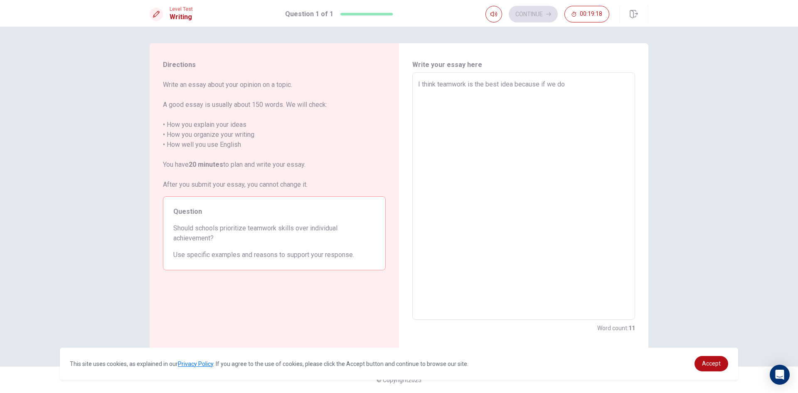
type textarea "x"
type textarea "I think teamwork is the best idea because if we do o"
type textarea "x"
type textarea "I think teamwork is the best idea because if we do on"
type textarea "x"
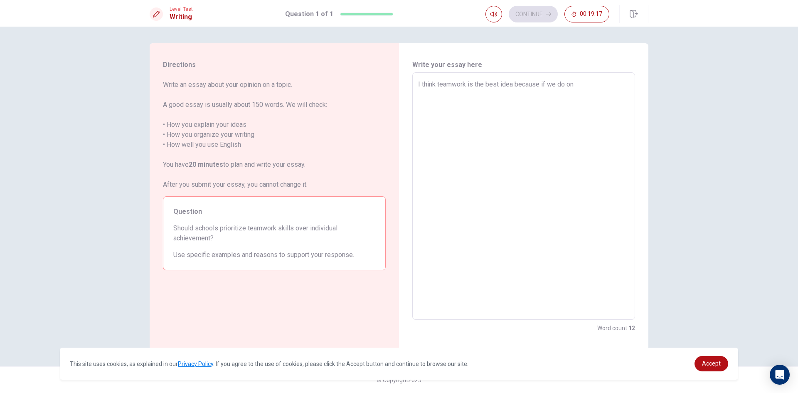
type textarea "I think teamwork is the best idea because if we do onl"
type textarea "x"
type textarea "I think teamwork is the best idea because if we do onlt"
type textarea "x"
type textarea "I think teamwork is the best idea because if we do onl"
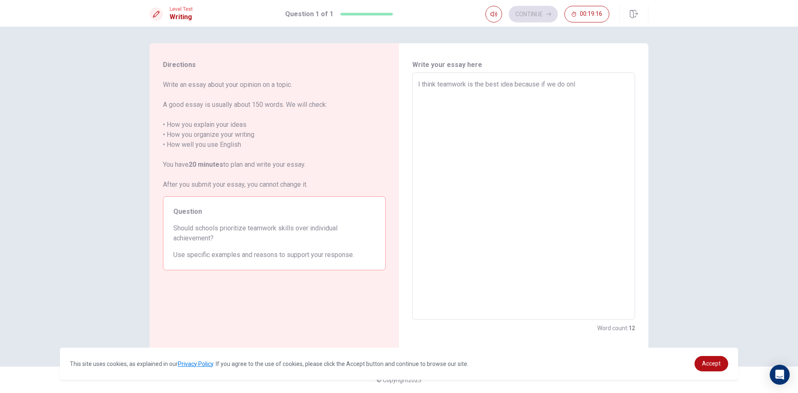
type textarea "x"
type textarea "I think teamwork is the best idea because if we do only"
type textarea "x"
type textarea "I think teamwork is the best idea because if we do only"
type textarea "x"
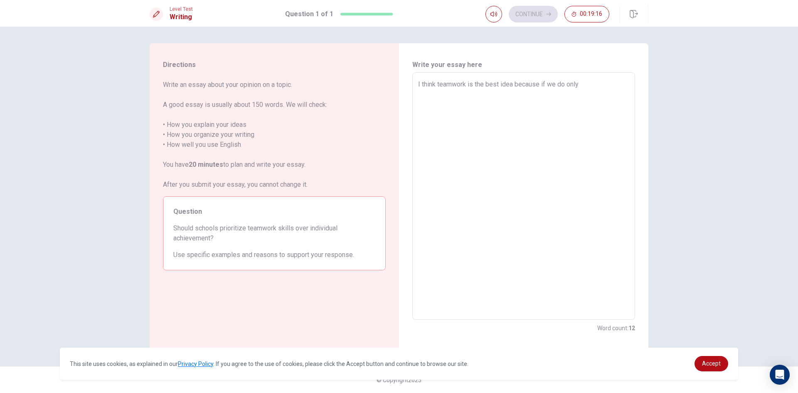
type textarea "I think teamwork is the best idea because if we do only 1"
type textarea "x"
type textarea "I think teamwork is the best idea because if we do only 1"
type textarea "x"
type textarea "I think teamwork is the best idea because if we do only 1 p"
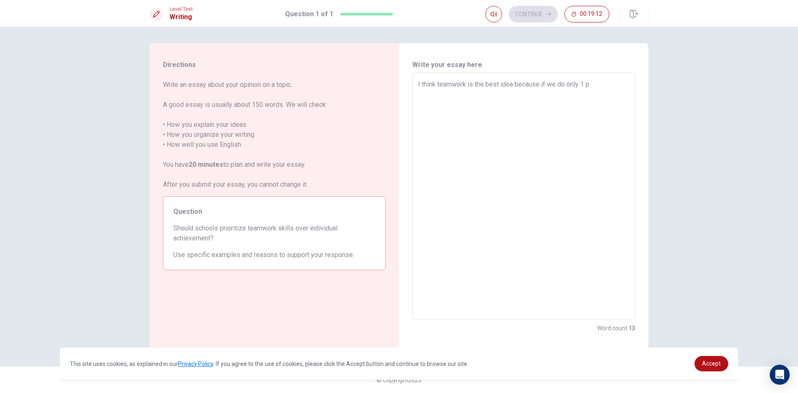
type textarea "x"
type textarea "I think teamwork is the best idea because if we do only 1 pe"
type textarea "x"
type textarea "I think teamwork is the best idea because if we do only 1 pea"
type textarea "x"
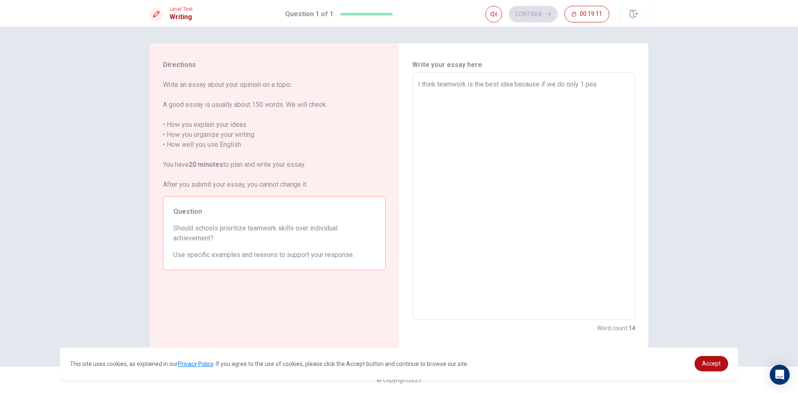
type textarea "I think teamwork is the best idea because if we do only 1 pe"
type textarea "x"
type textarea "I think teamwork is the best idea because if we do only 1 peo"
type textarea "x"
type textarea "I think teamwork is the best idea because if we do only 1 peop"
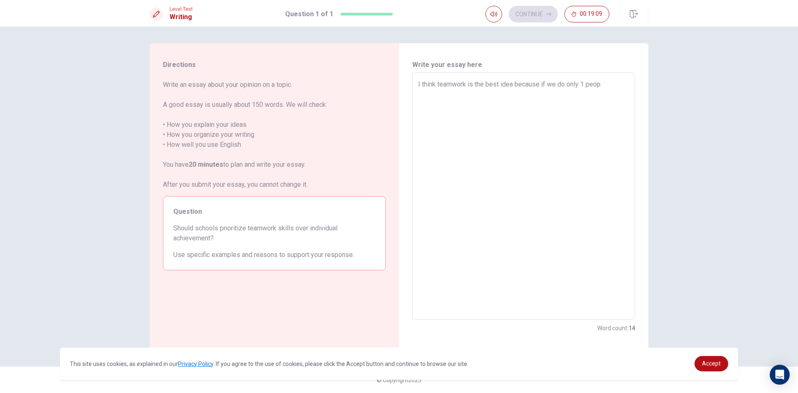
type textarea "x"
type textarea "I think teamwork is the best idea because if we do only 1 peo"
type textarea "x"
type textarea "I think teamwork is the best idea because if we do only 1 peos"
type textarea "x"
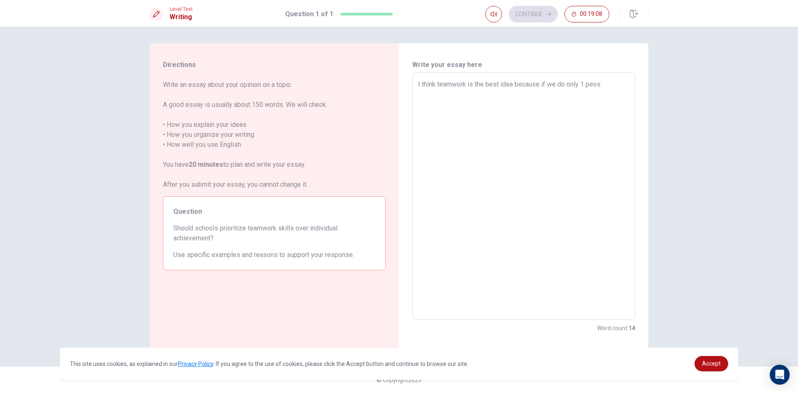
type textarea "I think teamwork is the best idea because if we do only 1 peo"
type textarea "x"
type textarea "I think teamwork is the best idea because if we do only 1 pe"
type textarea "x"
type textarea "I think teamwork is the best idea because if we do only 1 pea"
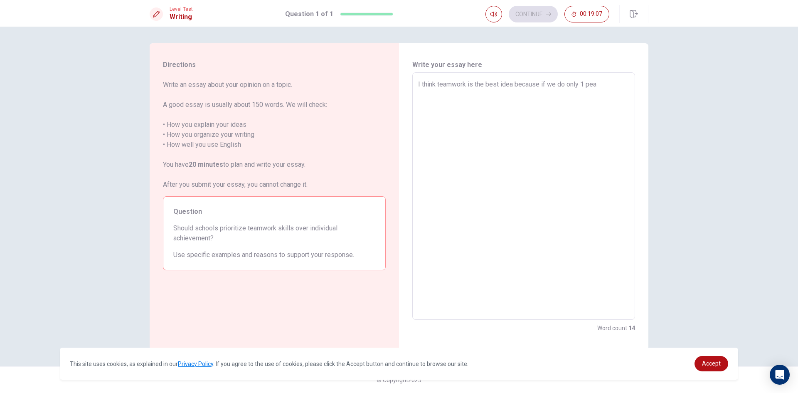
type textarea "x"
type textarea "I think teamwork is the best idea because if we do only 1 peas"
type textarea "x"
type textarea "I think teamwork is the best idea because if we do only 1 peaso"
type textarea "x"
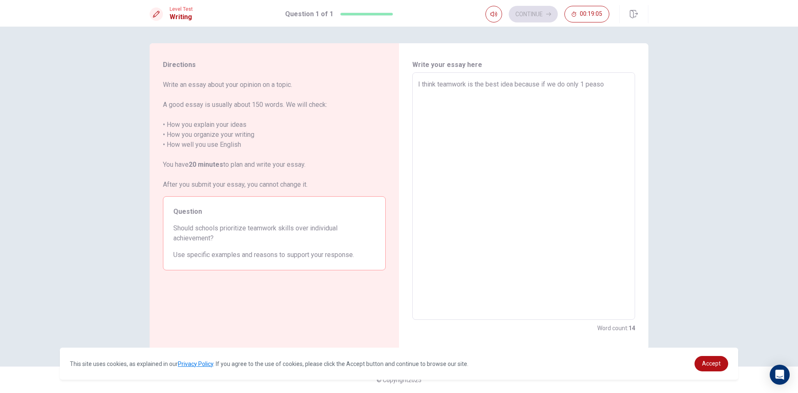
type textarea "I think teamwork is the best idea because if we do only 1 peason"
type textarea "x"
type textarea "I think teamwork is the best idea because if we do only 1 peaso"
type textarea "x"
type textarea "I think teamwork is the best idea because if we do only 1 peas"
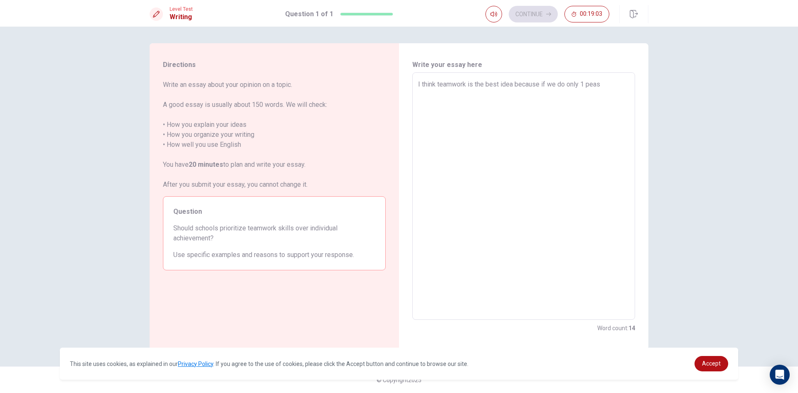
type textarea "x"
type textarea "I think teamwork is the best idea because if we do only 1 pea"
type textarea "x"
type textarea "I think teamwork is the best idea because if we do only 1 pe"
type textarea "x"
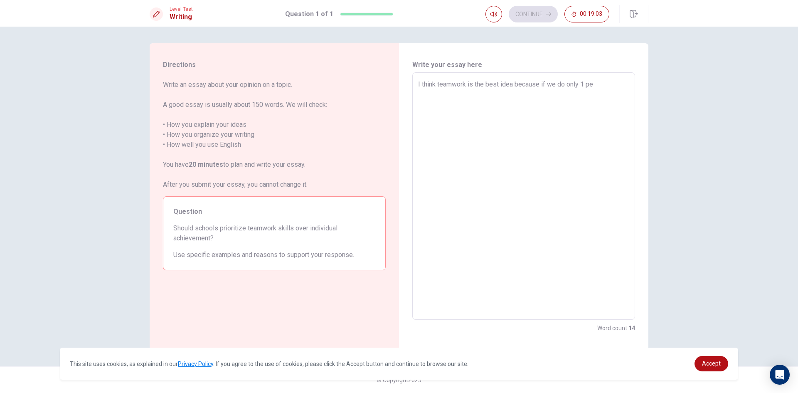
type textarea "I think teamwork is the best idea because if we do only 1 p"
type textarea "x"
type textarea "I think teamwork is the best idea because if we do only 1 pe"
type textarea "x"
type textarea "I think teamwork is the best idea because if we do only 1 peo"
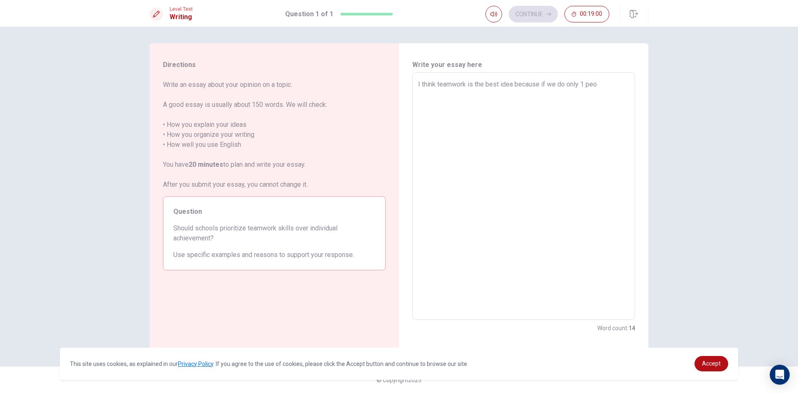
type textarea "x"
type textarea "I think teamwork is the best idea because if we do only 1 pe"
type textarea "x"
type textarea "I think teamwork is the best idea because if we do only 1 peo"
type textarea "x"
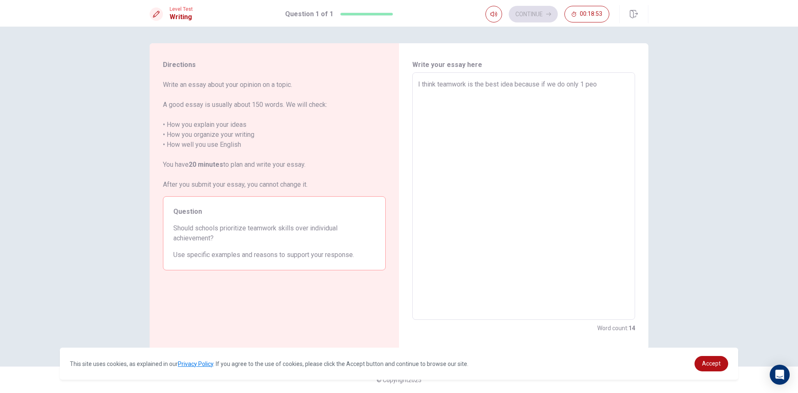
type textarea "I think teamwork is the best idea because if we do only 1 peoo"
type textarea "x"
type textarea "I think teamwork is the best idea because if we do only 1 peo"
type textarea "x"
type textarea "I think teamwork is the best idea because if we do only 1 peop"
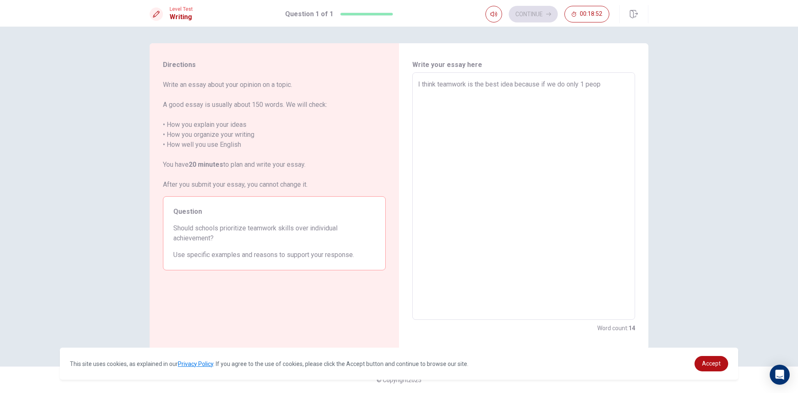
type textarea "x"
type textarea "I think teamwork is the best idea because if we do only 1 peopl"
type textarea "x"
type textarea "I think teamwork is the best idea because if we do only 1 people"
click at [557, 92] on textarea "I think teamwork is the best idea because if we do only 1 people. if you can do…" at bounding box center [523, 196] width 211 height 234
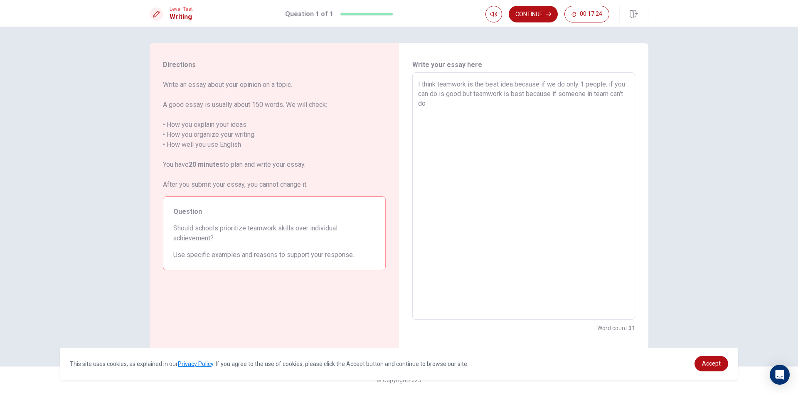
click at [561, 91] on textarea "I think teamwork is the best idea because if we do only 1 people. if you can do…" at bounding box center [523, 196] width 211 height 234
click at [551, 90] on textarea "I think teamwork is the best idea because if we do only 1 people. if you can do…" at bounding box center [523, 196] width 211 height 234
click at [551, 89] on textarea "I think teamwork is the best idea because if we do only 1 people. if you can do…" at bounding box center [523, 196] width 211 height 234
click at [503, 102] on textarea "I think teamwork is the best idea because if we do only 1 people. if you can do…" at bounding box center [523, 196] width 211 height 234
click at [510, 119] on textarea "I think teamwork is the best idea because if we do only 1 people. if you can do…" at bounding box center [523, 196] width 211 height 234
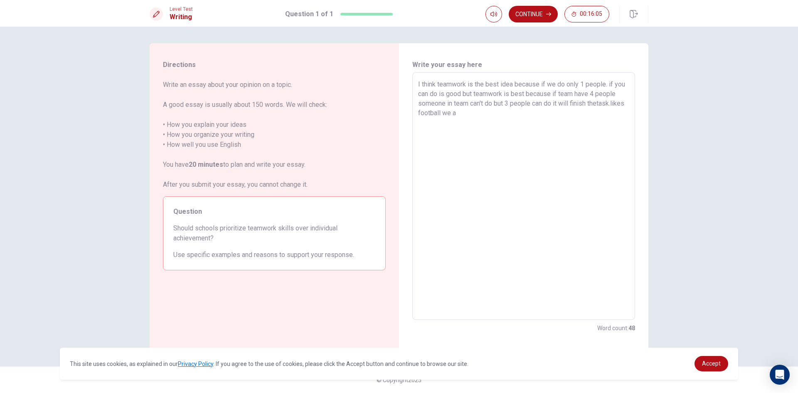
click at [441, 110] on textarea "I think teamwork is the best idea because if we do only 1 people. if you can do…" at bounding box center [523, 196] width 211 height 234
click at [601, 102] on textarea "I think teamwork is the best idea because if we do only 1 people. if you can do…" at bounding box center [523, 196] width 211 height 234
click at [496, 115] on textarea "I think teamwork is the best idea because if we do only 1 people. if you can do…" at bounding box center [523, 196] width 211 height 234
click at [570, 111] on textarea "I think teamwork is the best idea because if we do only 1 people. if you can do…" at bounding box center [523, 196] width 211 height 234
click at [626, 111] on textarea "I think teamwork is the best idea because if we do only 1 people. if you can do…" at bounding box center [523, 196] width 211 height 234
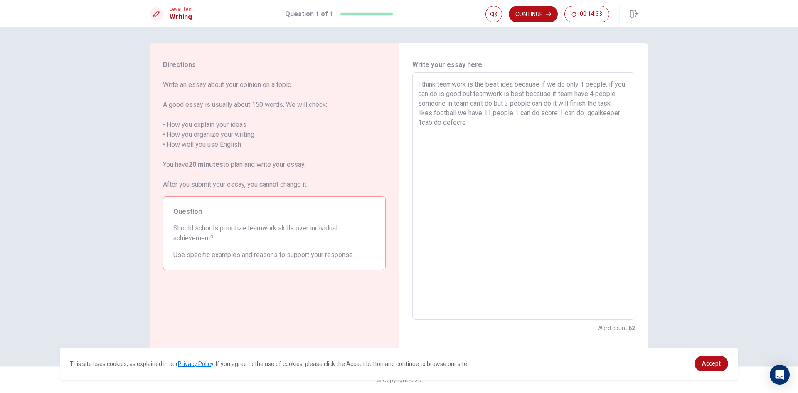
click at [431, 118] on textarea "I think teamwork is the best idea because if we do only 1 people. if you can do…" at bounding box center [523, 196] width 211 height 234
click at [483, 129] on textarea "I think teamwork is the best idea because if we do only 1 people. if you can do…" at bounding box center [523, 196] width 211 height 234
click at [423, 120] on textarea "I think teamwork is the best idea because if we do only 1 people. if you can do…" at bounding box center [523, 196] width 211 height 234
click at [473, 123] on textarea "I think teamwork is the best idea because if we do only 1 people. if you can do…" at bounding box center [523, 196] width 211 height 234
click at [626, 123] on textarea "I think teamwork is the best idea because if we do only 1 people. if you can do…" at bounding box center [523, 196] width 211 height 234
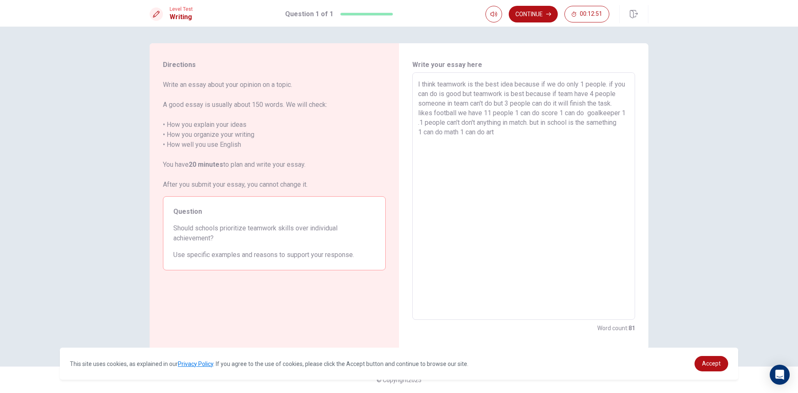
click at [627, 118] on textarea "I think teamwork is the best idea because if we do only 1 people. if you can do…" at bounding box center [523, 196] width 211 height 234
click at [499, 128] on textarea "I think teamwork is the best idea because if we do only 1 people. if you can do…" at bounding box center [523, 196] width 211 height 234
click at [568, 139] on textarea "I think teamwork is the best idea because if we do only 1 people. if you can do…" at bounding box center [523, 196] width 211 height 234
click at [593, 143] on textarea "I think teamwork is the best idea because if we do only 1 people. if you can do…" at bounding box center [523, 196] width 211 height 234
click at [572, 144] on textarea "I think teamwork is the best idea because if we do only 1 people. if you can do…" at bounding box center [523, 196] width 211 height 234
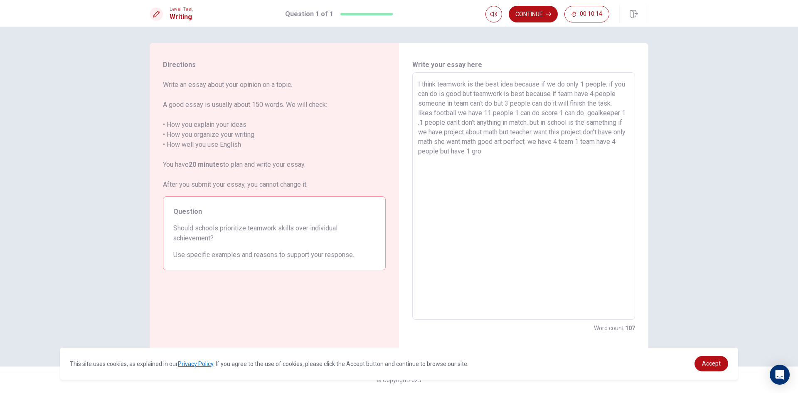
click at [594, 140] on textarea "I think teamwork is the best idea because if we do only 1 people. if you can do…" at bounding box center [523, 196] width 211 height 234
click at [523, 151] on textarea "I think teamwork is the best idea because if we do only 1 people. if you can do…" at bounding box center [523, 196] width 211 height 234
click at [590, 139] on textarea "I think teamwork is the best idea because if we do only 1 people. if you can do…" at bounding box center [523, 196] width 211 height 234
click at [614, 141] on textarea "I think teamwork is the best idea because if we do only 1 people. if you can do…" at bounding box center [523, 196] width 211 height 234
click at [614, 140] on textarea "I think teamwork is the best idea because if we do only 1 people. if you can do…" at bounding box center [523, 196] width 211 height 234
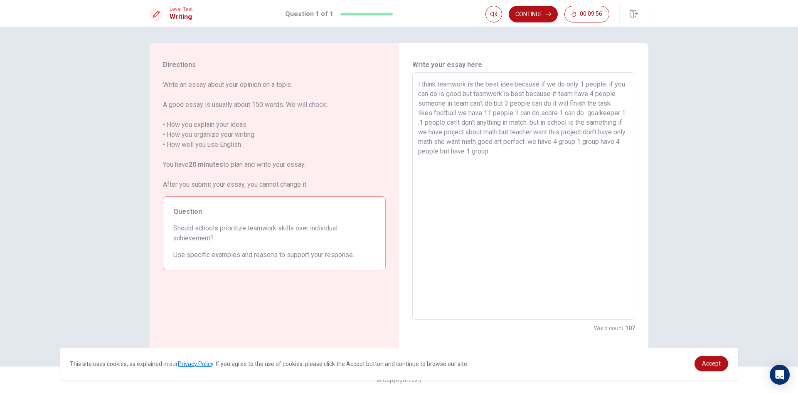
click at [647, 153] on div "Write your essay here I think teamwork is the best idea because if we do only 1…" at bounding box center [523, 196] width 249 height 306
click at [525, 149] on textarea "I think teamwork is the best idea because if we do only 1 people. if you can do…" at bounding box center [523, 196] width 211 height 234
click at [629, 172] on textarea "I think teamwork is the best idea because if we do only 1 people. if you can do…" at bounding box center [523, 196] width 211 height 234
click at [603, 167] on textarea "I think teamwork is the best idea because if we do only 1 people. if you can do…" at bounding box center [523, 196] width 211 height 234
click at [584, 190] on textarea "I think teamwork is the best idea because if we do only 1 people. if you can do…" at bounding box center [523, 196] width 211 height 234
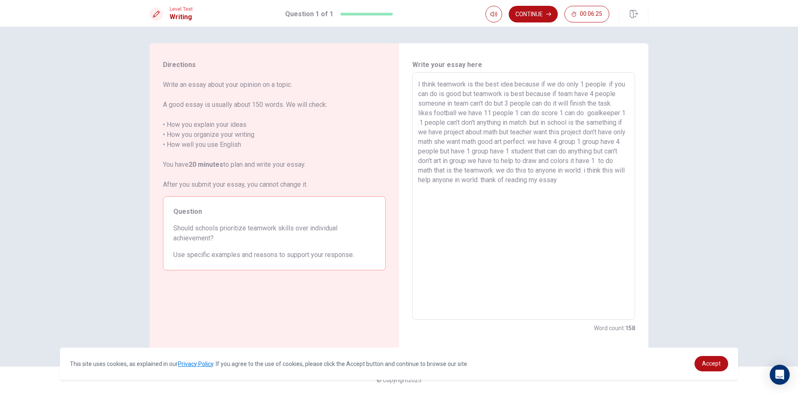
click at [523, 176] on textarea "I think teamwork is the best idea because if we do only 1 people. if you can do…" at bounding box center [523, 196] width 211 height 234
click at [732, 138] on div "Directions Write an essay about your opinion on a topic. A good essay is usuall…" at bounding box center [399, 210] width 798 height 366
click at [528, 18] on button "Continue" at bounding box center [533, 14] width 49 height 17
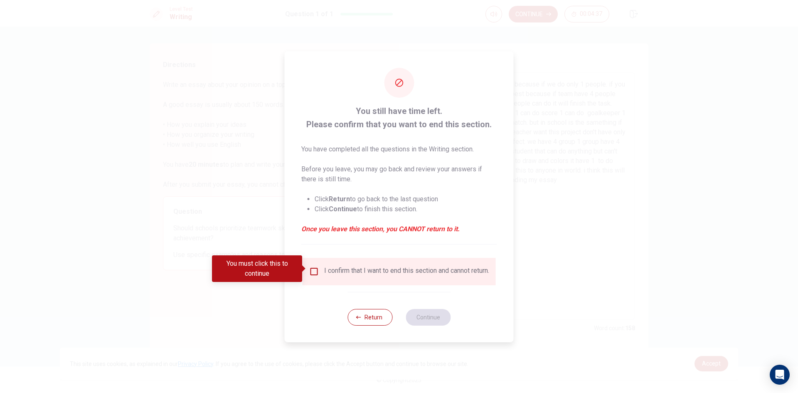
click at [324, 273] on div "I confirm that I want to end this section and cannot return." at bounding box center [406, 271] width 165 height 10
click at [310, 269] on input "You must click this to continue" at bounding box center [314, 271] width 10 height 10
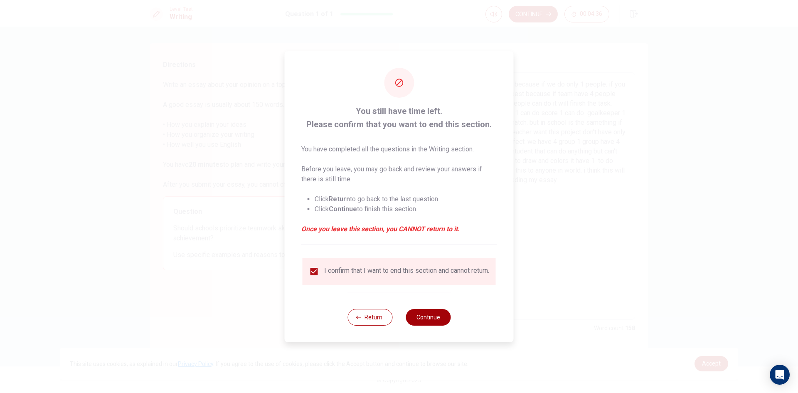
drag, startPoint x: 443, startPoint y: 332, endPoint x: 438, endPoint y: 327, distance: 7.4
click at [438, 327] on div "Return Continue" at bounding box center [398, 317] width 103 height 50
click at [431, 320] on button "Continue" at bounding box center [428, 317] width 45 height 17
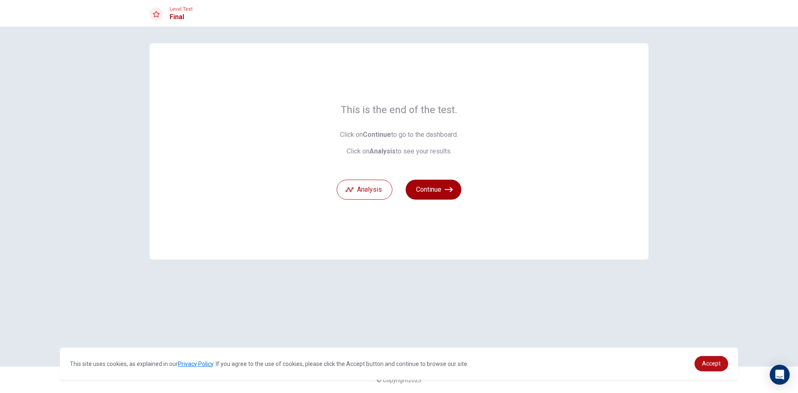
click at [424, 191] on button "Continue" at bounding box center [434, 190] width 56 height 20
